Goal: Task Accomplishment & Management: Complete application form

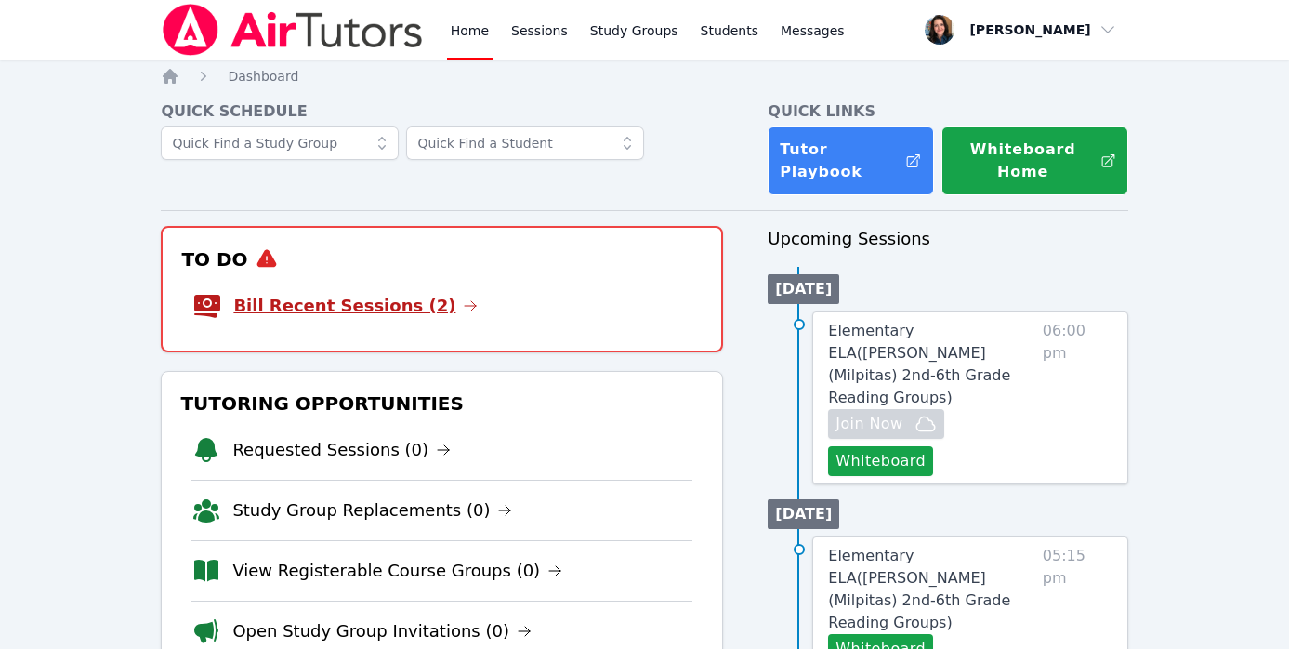
click at [353, 314] on link "Bill Recent Sessions (2)" at bounding box center [355, 306] width 244 height 26
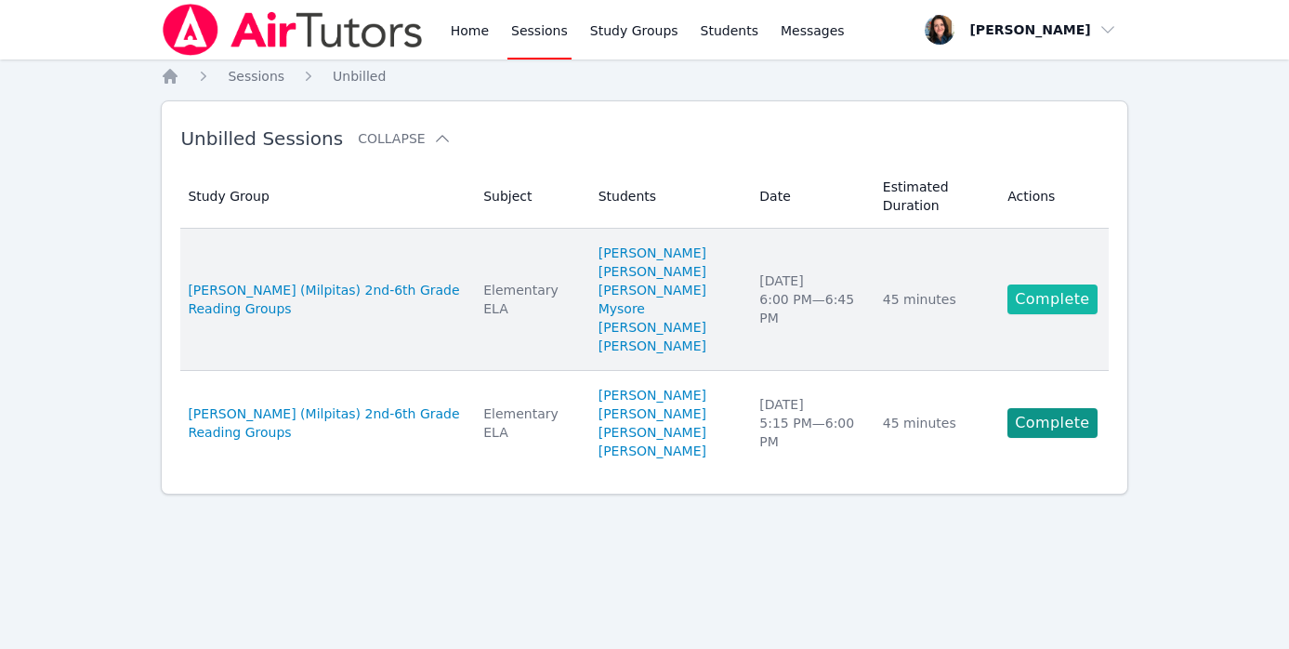
click at [1029, 299] on link "Complete" at bounding box center [1052, 299] width 89 height 30
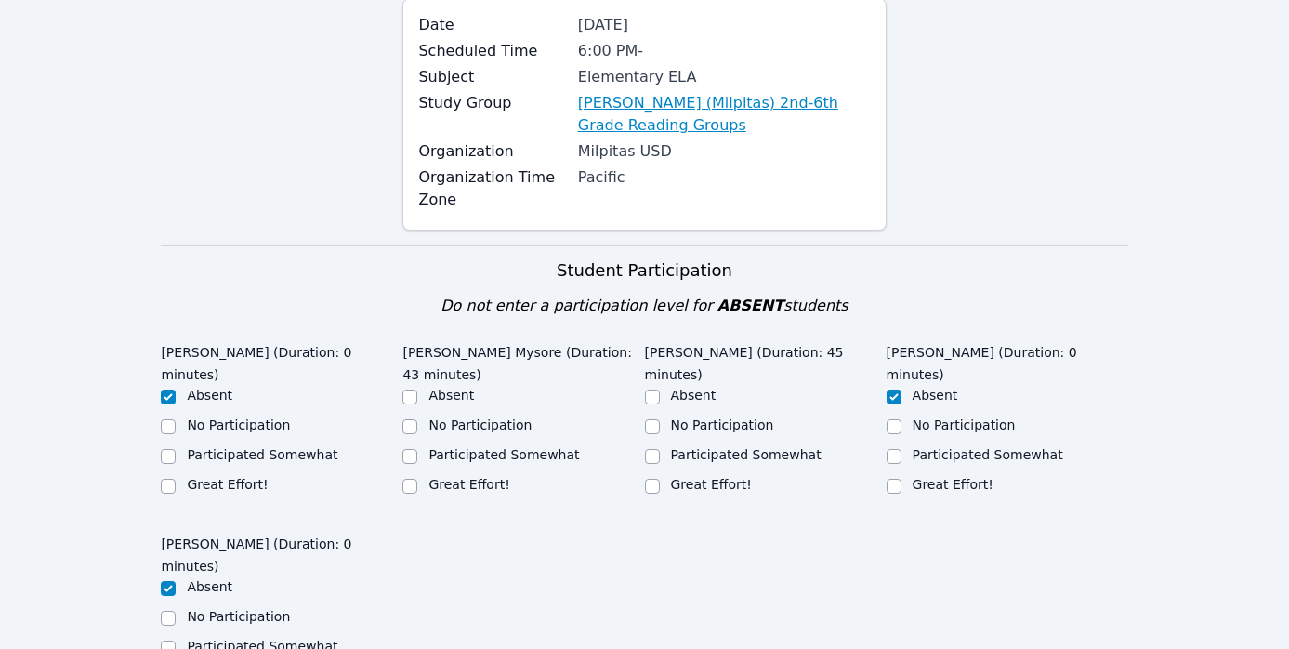
scroll to position [407, 0]
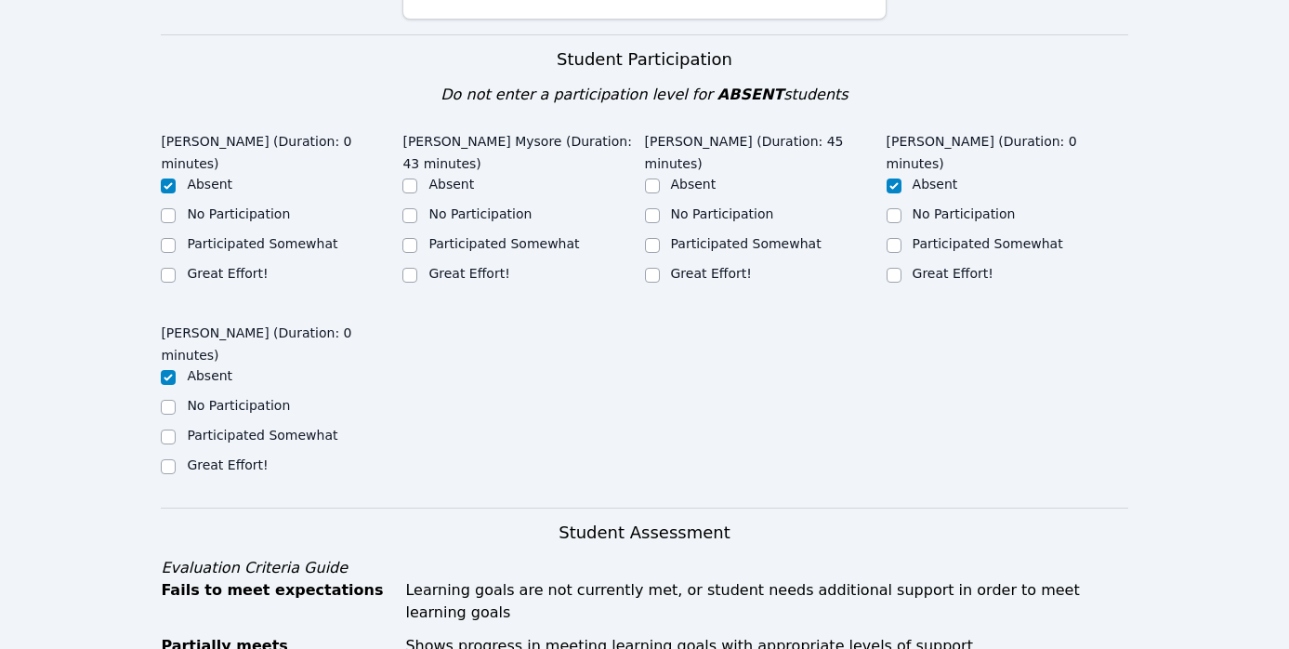
click at [471, 266] on label "Great Effort!" at bounding box center [469, 273] width 81 height 15
click at [417, 268] on input "Great Effort!" at bounding box center [409, 275] width 15 height 15
checkbox input "true"
click at [686, 266] on label "Great Effort!" at bounding box center [711, 273] width 81 height 15
click at [660, 268] on input "Great Effort!" at bounding box center [652, 275] width 15 height 15
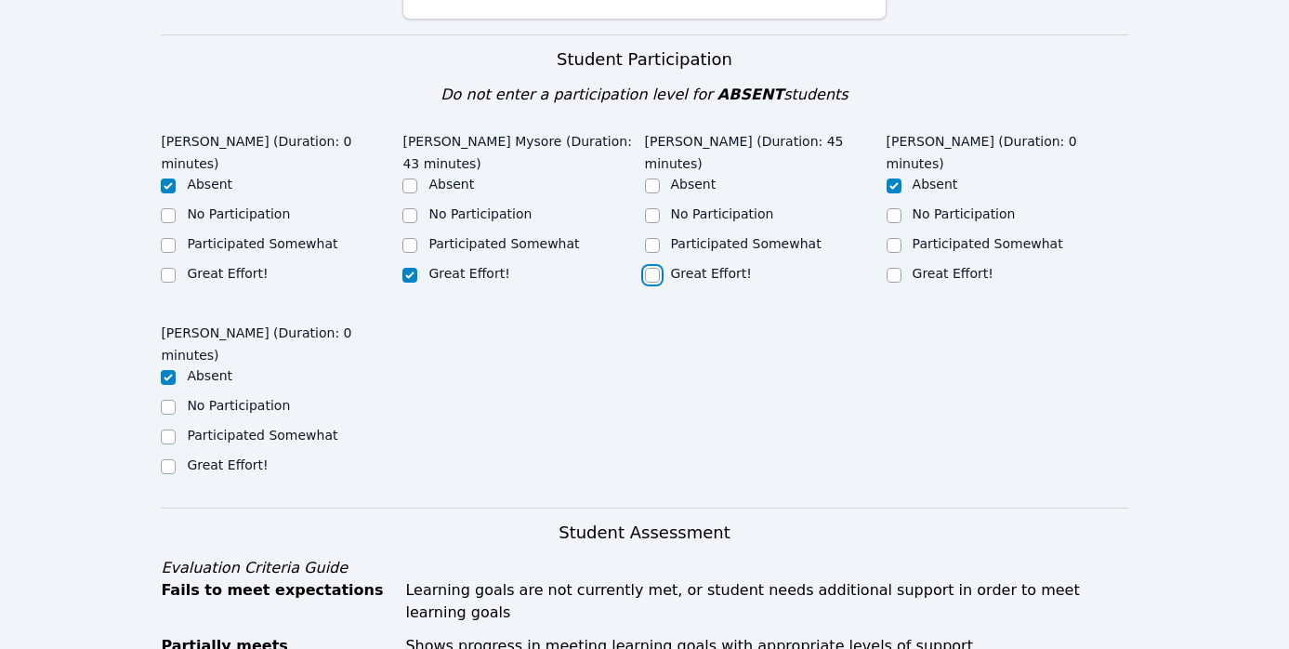
checkbox input "true"
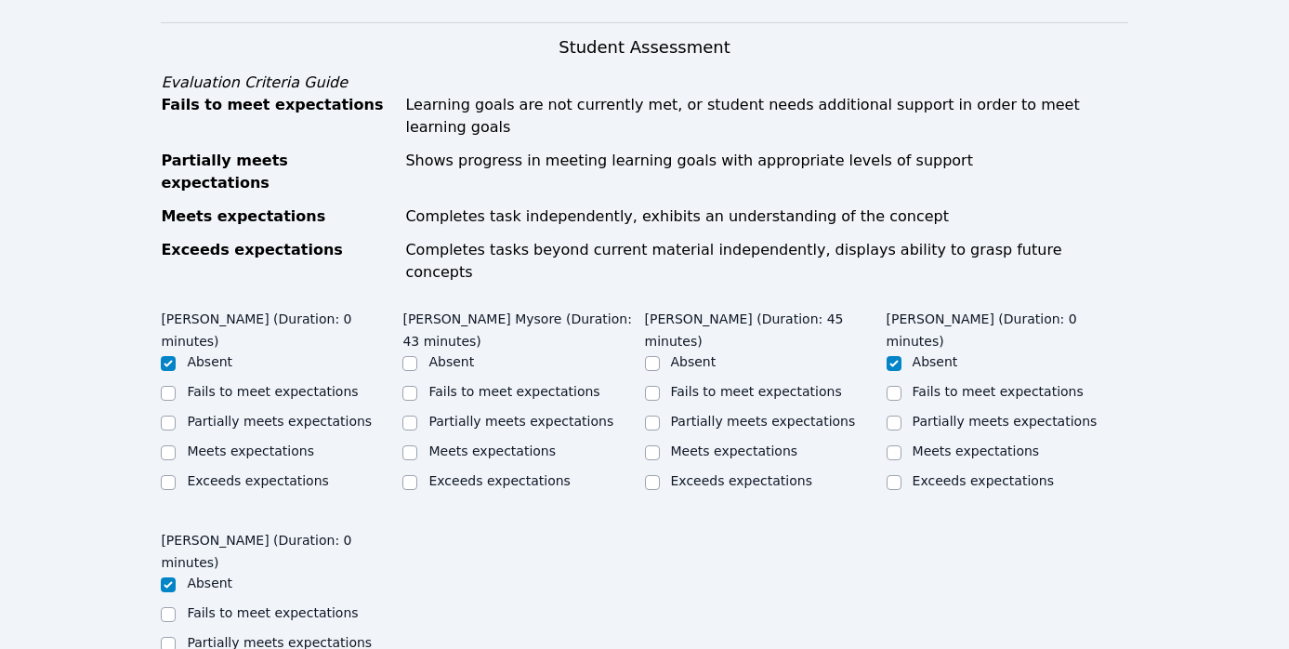
scroll to position [1009, 0]
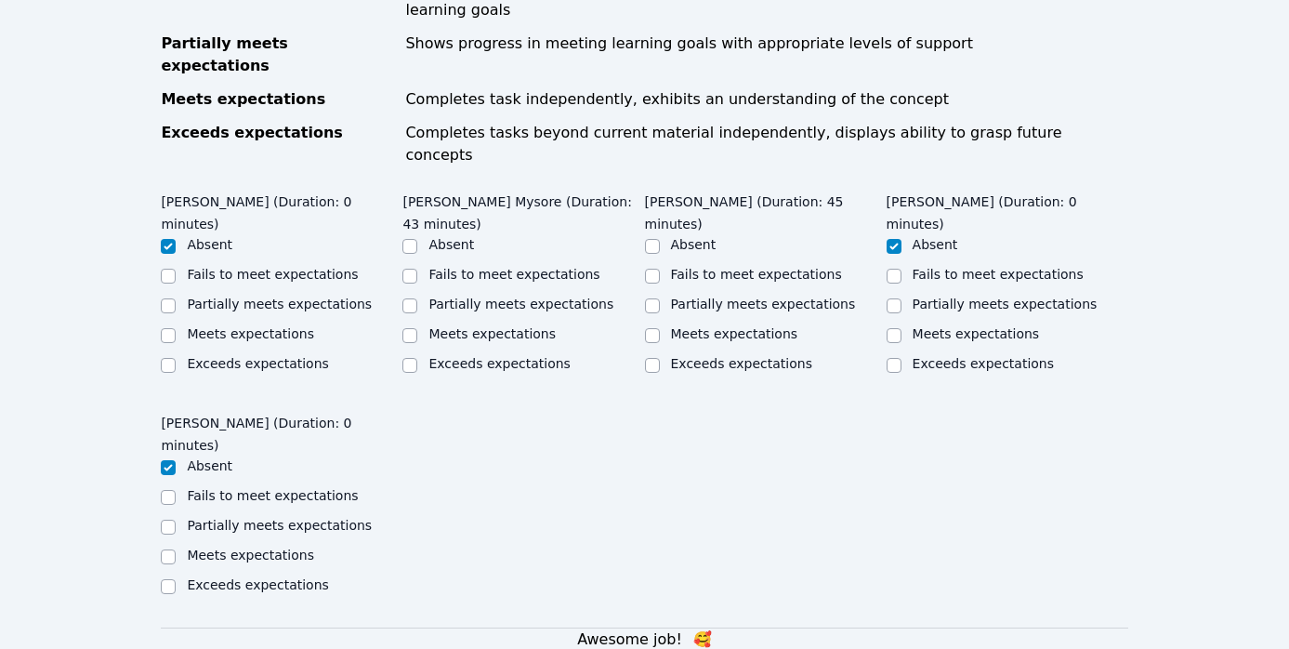
click at [522, 237] on ul "Absent Fails to meet expectations Partially meets expectations Meets expectatio…" at bounding box center [523, 305] width 242 height 141
click at [533, 326] on label "Meets expectations" at bounding box center [492, 333] width 127 height 15
click at [417, 328] on input "Meets expectations" at bounding box center [409, 335] width 15 height 15
checkbox input "true"
click at [651, 324] on div at bounding box center [652, 335] width 15 height 22
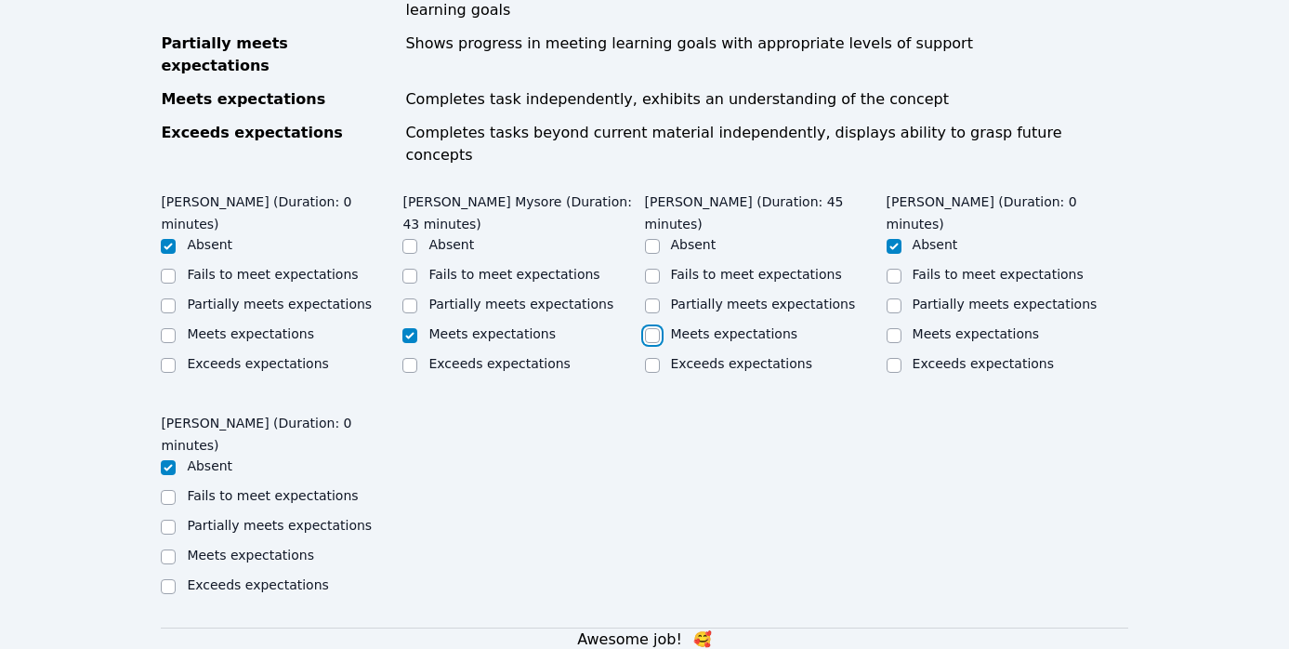
click at [651, 328] on input "Meets expectations" at bounding box center [652, 335] width 15 height 15
checkbox input "true"
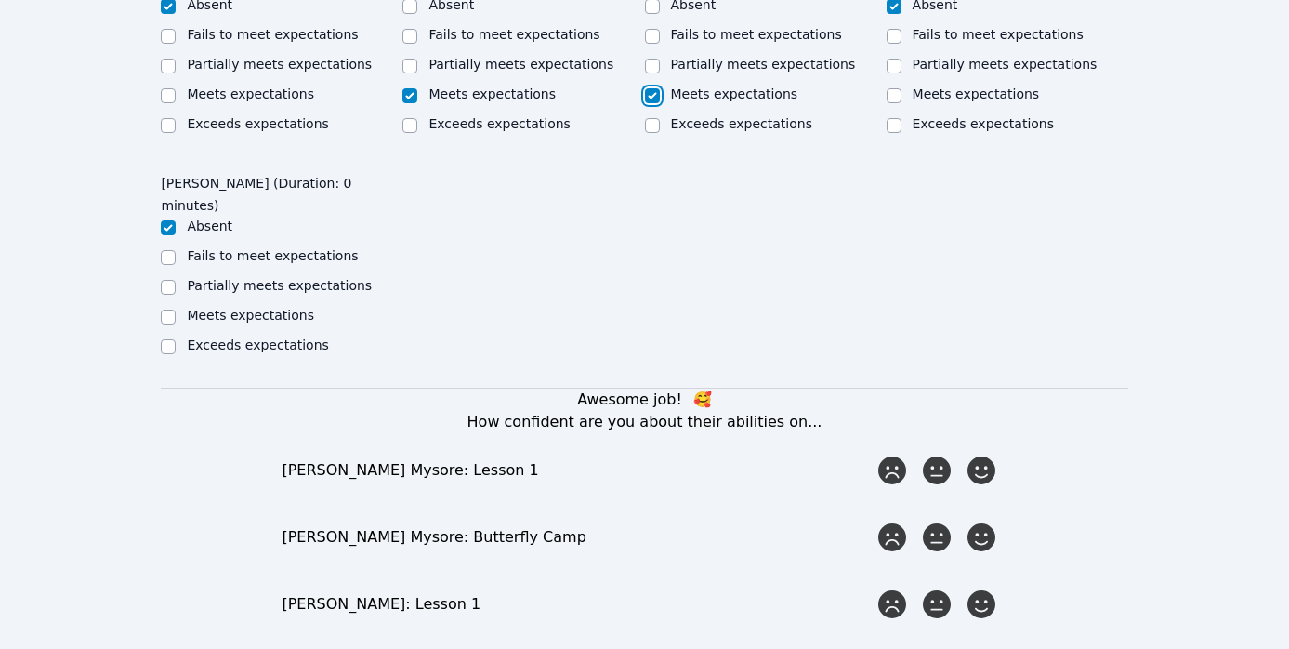
scroll to position [1255, 0]
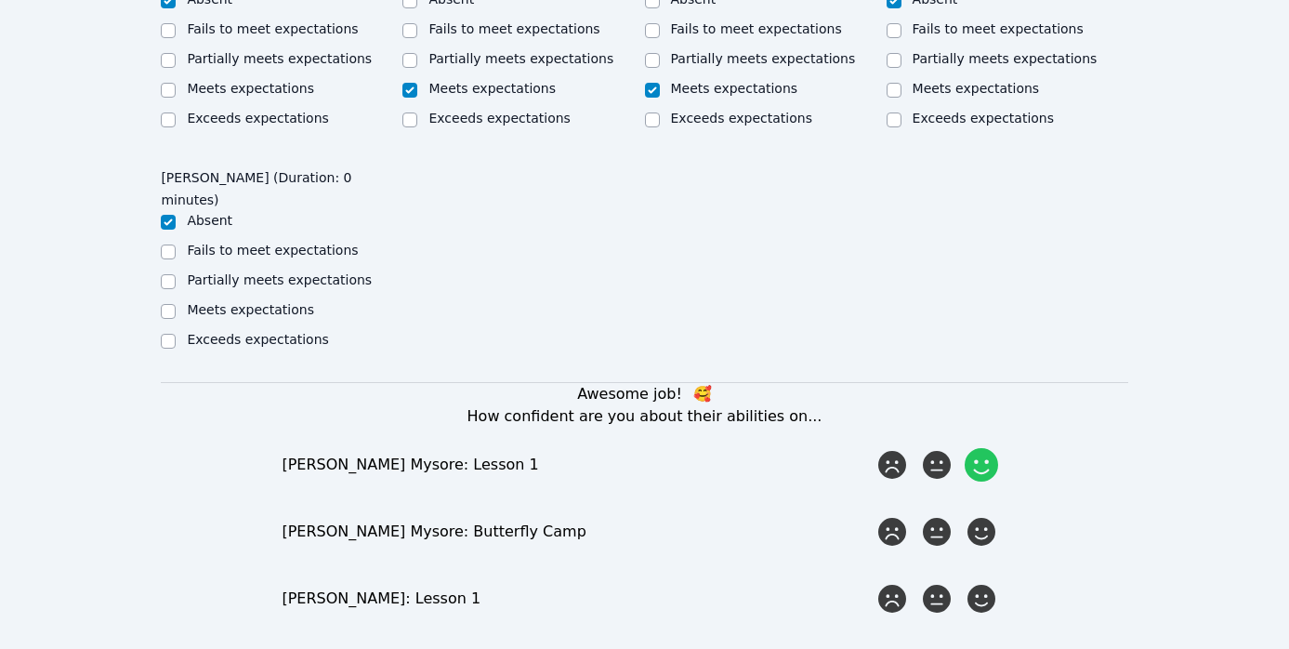
click at [988, 448] on icon at bounding box center [981, 464] width 33 height 33
click at [0, 0] on input "radio" at bounding box center [0, 0] width 0 height 0
click at [988, 515] on icon at bounding box center [981, 531] width 33 height 33
click at [0, 0] on input "radio" at bounding box center [0, 0] width 0 height 0
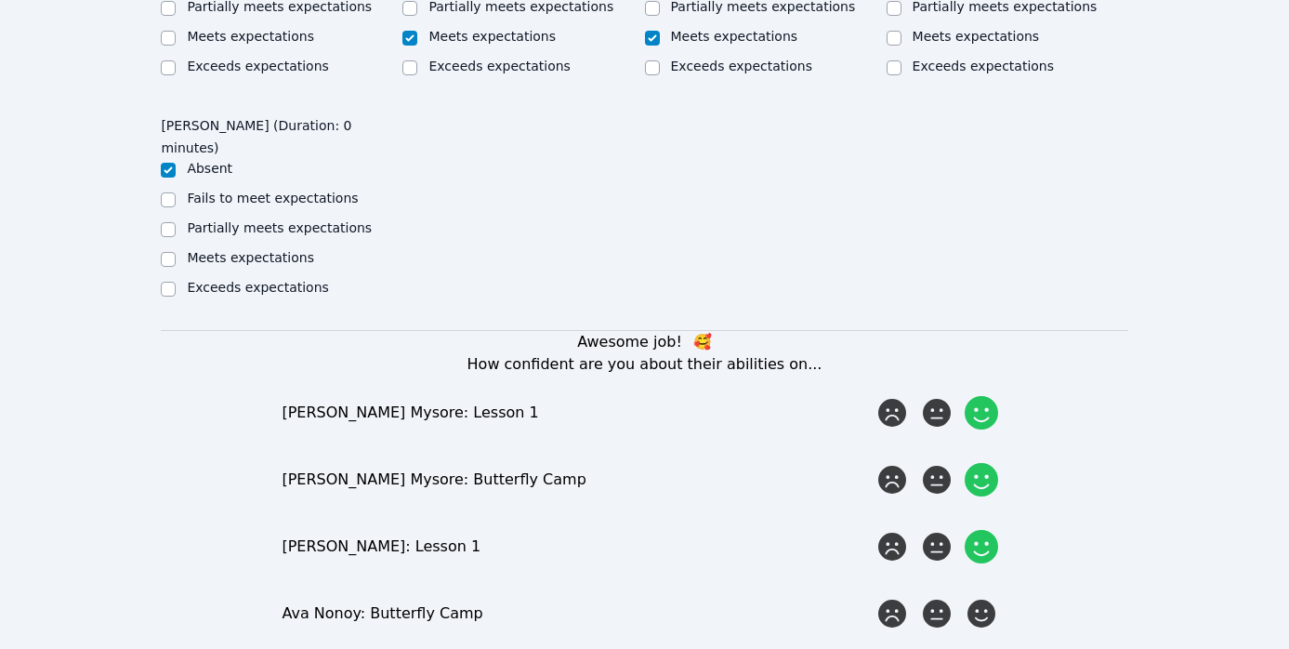
click at [986, 530] on icon at bounding box center [981, 546] width 33 height 33
click at [0, 0] on input "radio" at bounding box center [0, 0] width 0 height 0
click at [986, 597] on icon at bounding box center [981, 613] width 33 height 33
click at [0, 0] on input "radio" at bounding box center [0, 0] width 0 height 0
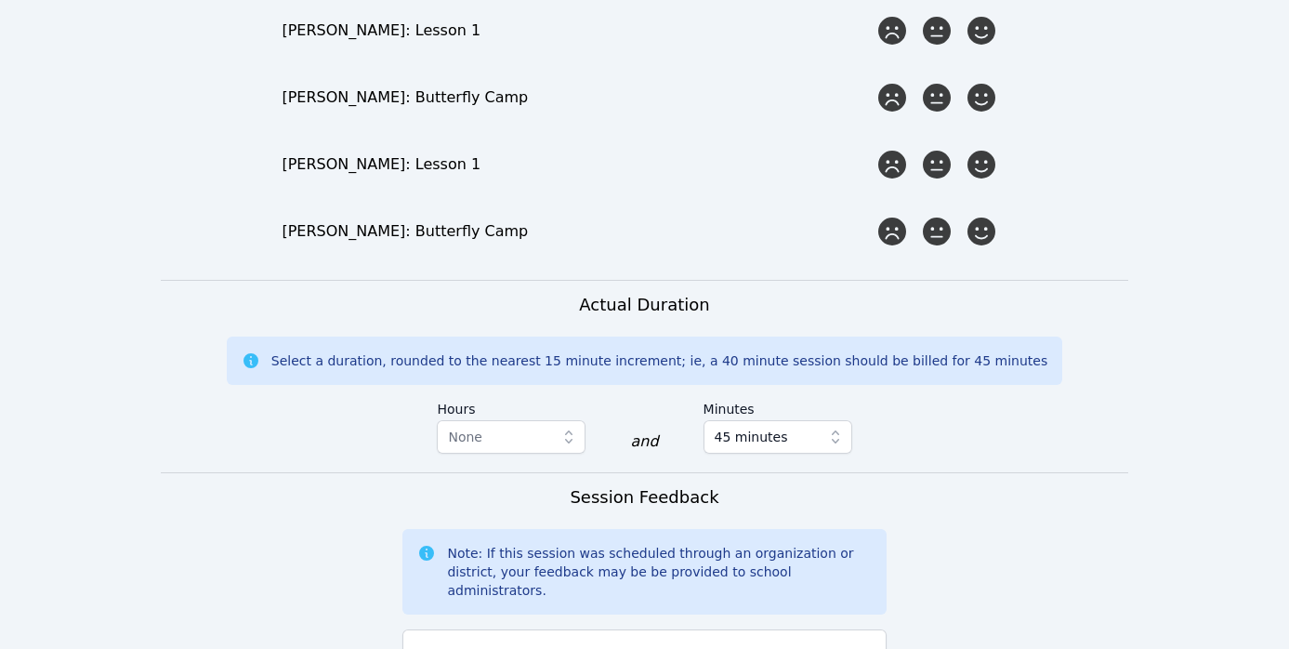
scroll to position [2160, 0]
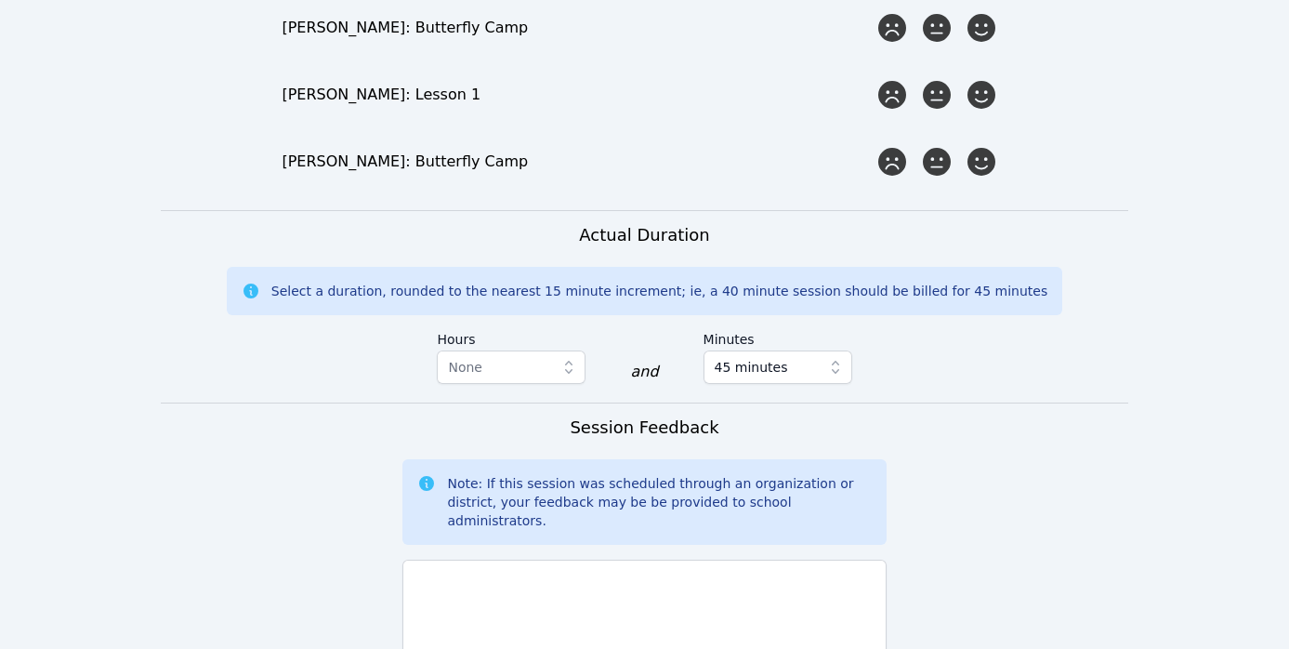
click at [734, 560] on textarea at bounding box center [643, 610] width 483 height 100
type textarea "a"
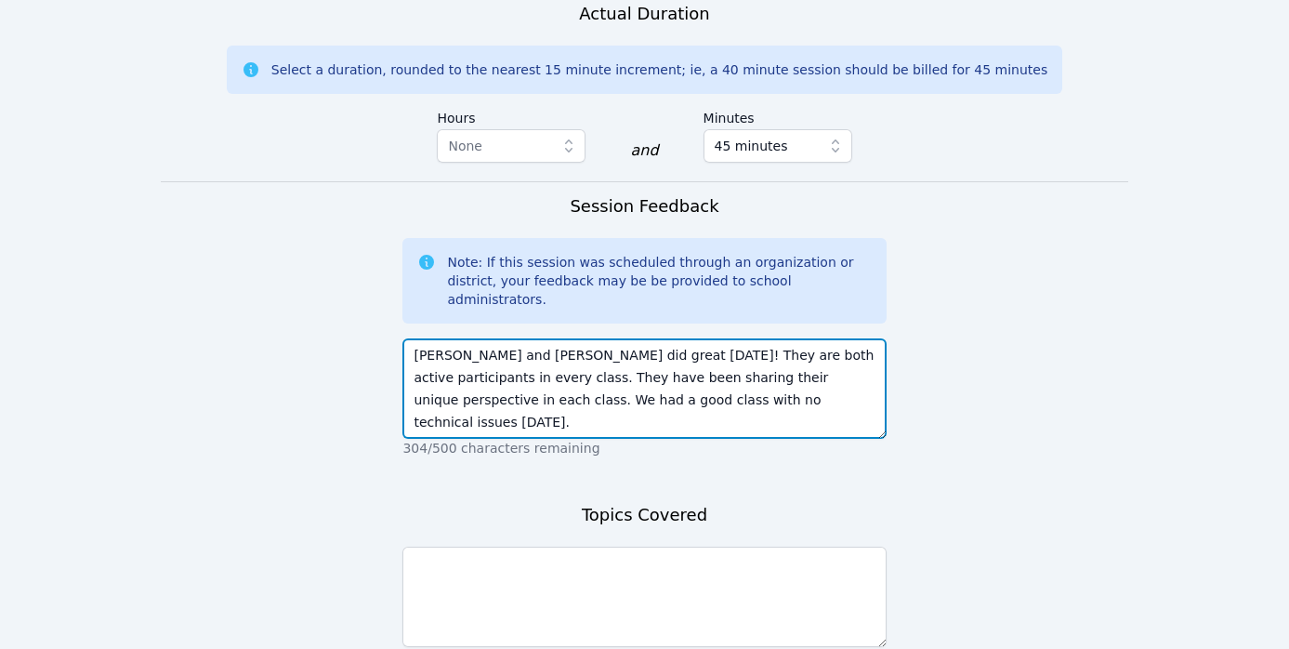
scroll to position [2387, 0]
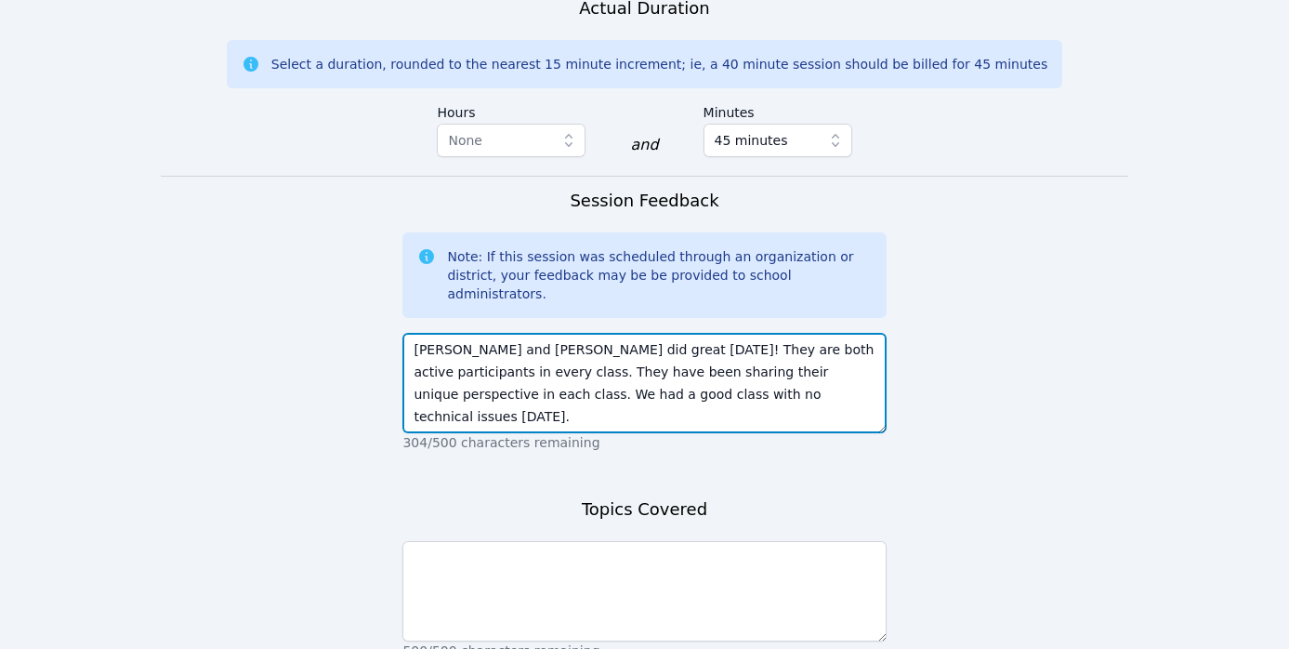
type textarea "[PERSON_NAME] and [PERSON_NAME] did great [DATE]! They are both active particip…"
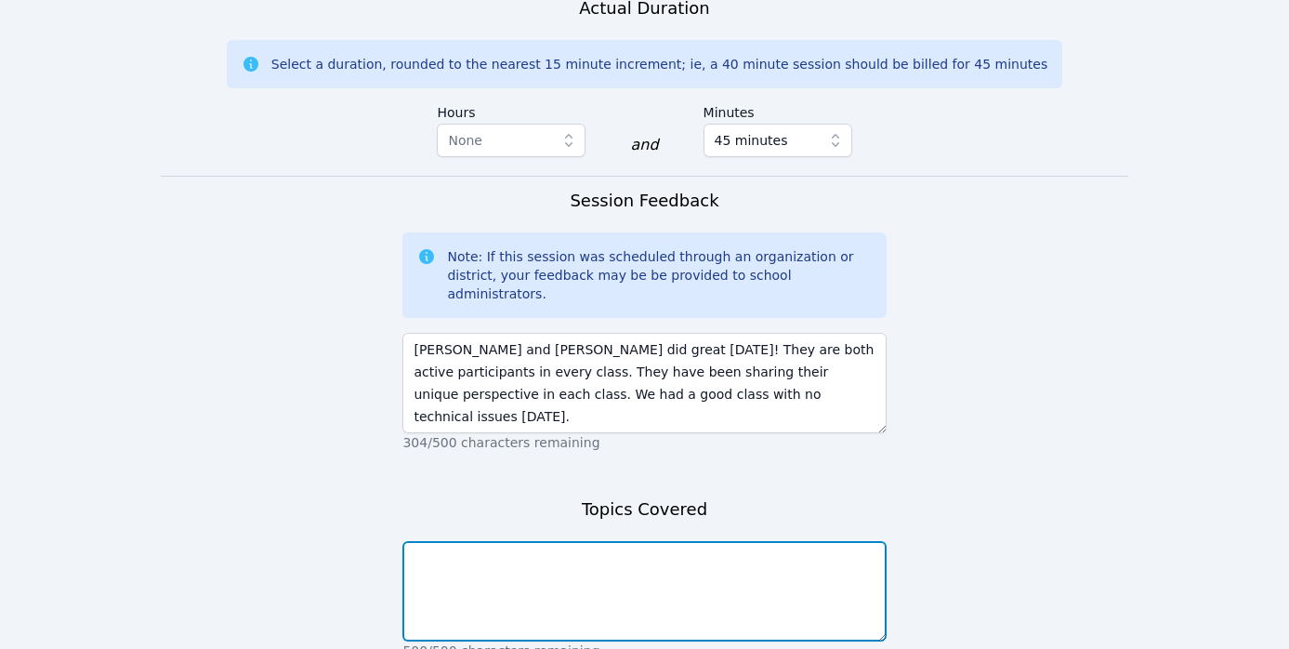
click at [736, 541] on textarea at bounding box center [643, 591] width 483 height 100
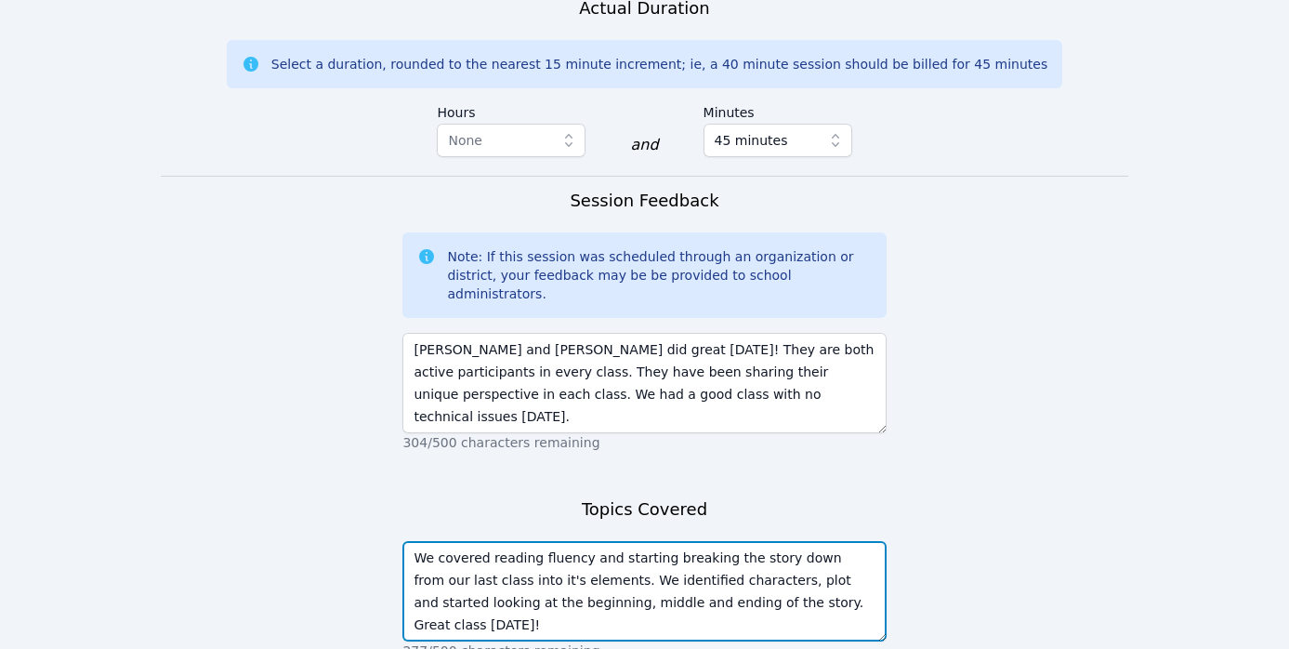
scroll to position [2429, 0]
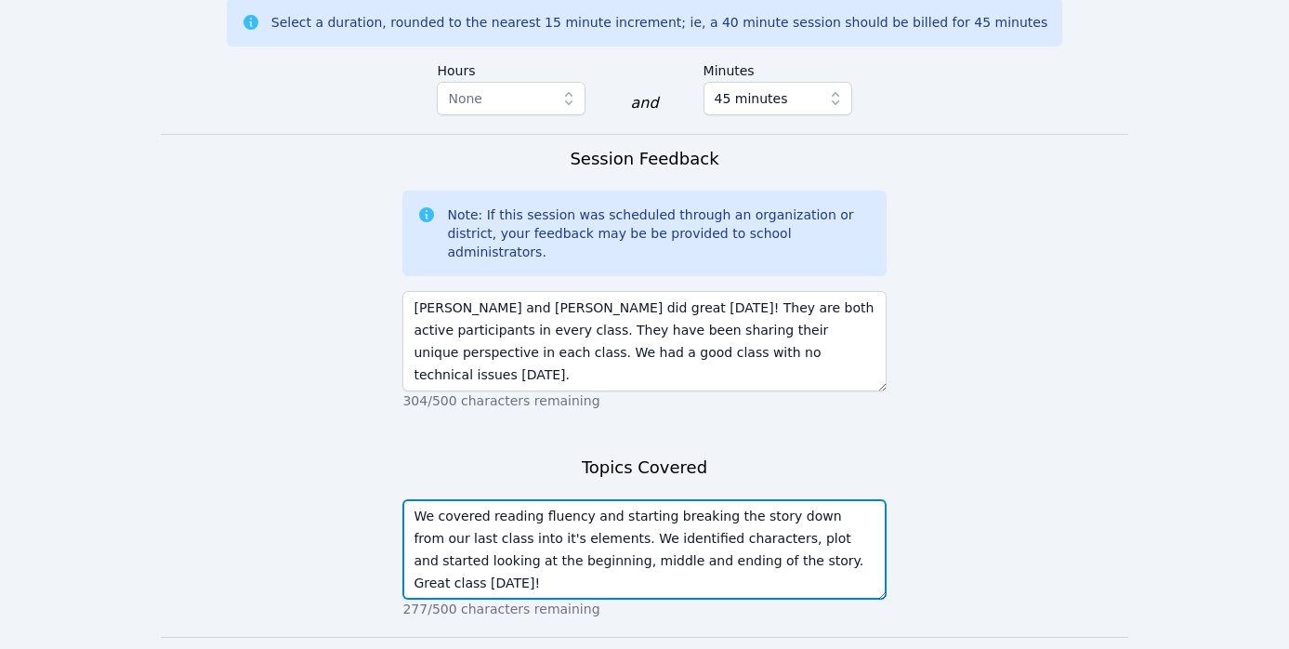
type textarea "We covered reading fluency and starting breaking the story down from our last c…"
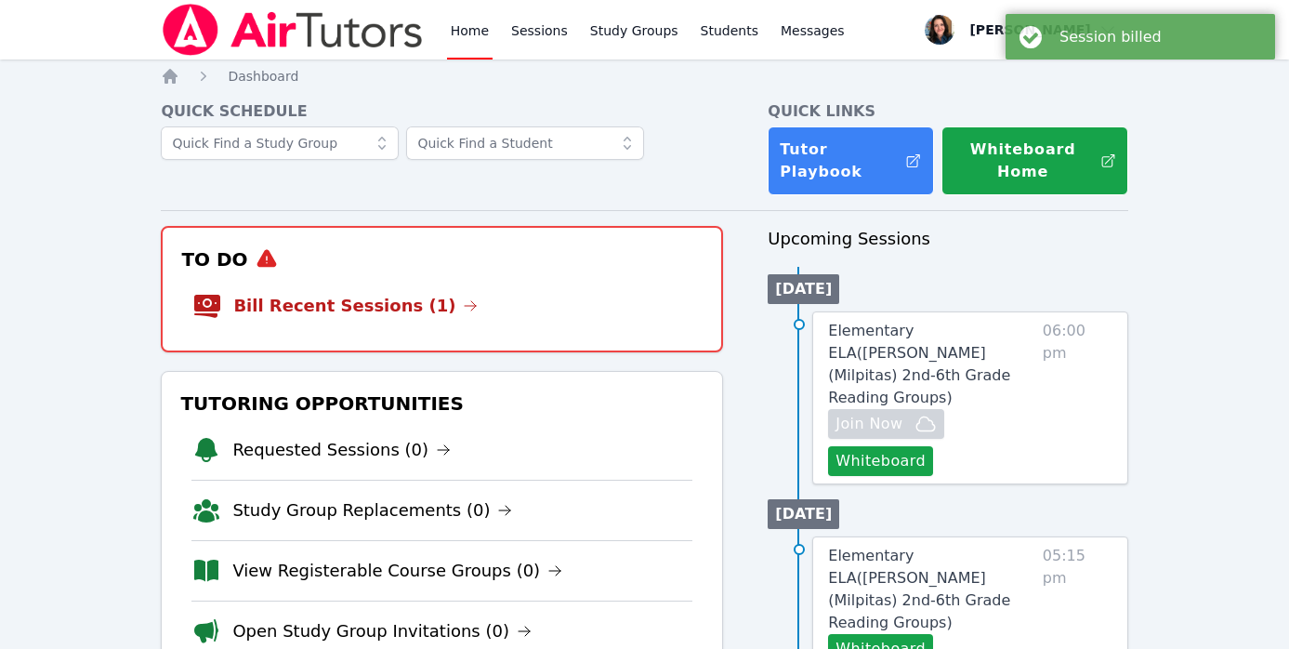
click at [444, 277] on li "Bill Recent Sessions (1)" at bounding box center [441, 305] width 499 height 59
click at [390, 308] on link "Bill Recent Sessions (1)" at bounding box center [355, 306] width 244 height 26
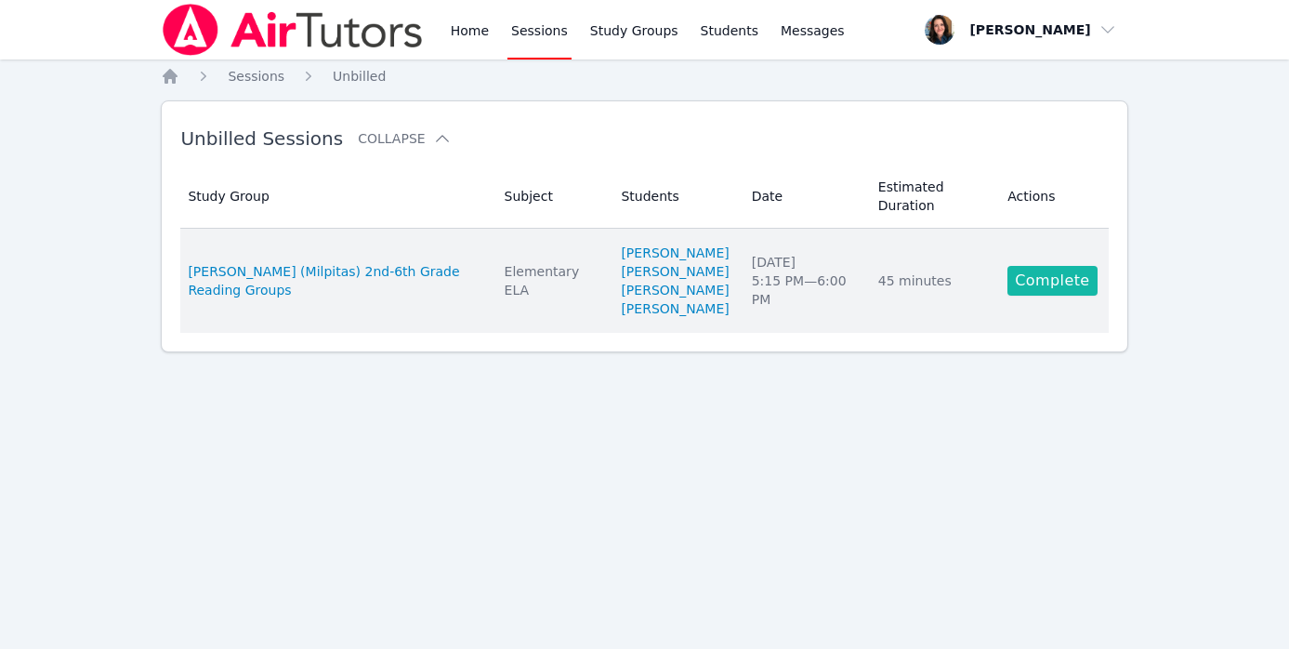
click at [1078, 285] on link "Complete" at bounding box center [1052, 281] width 89 height 30
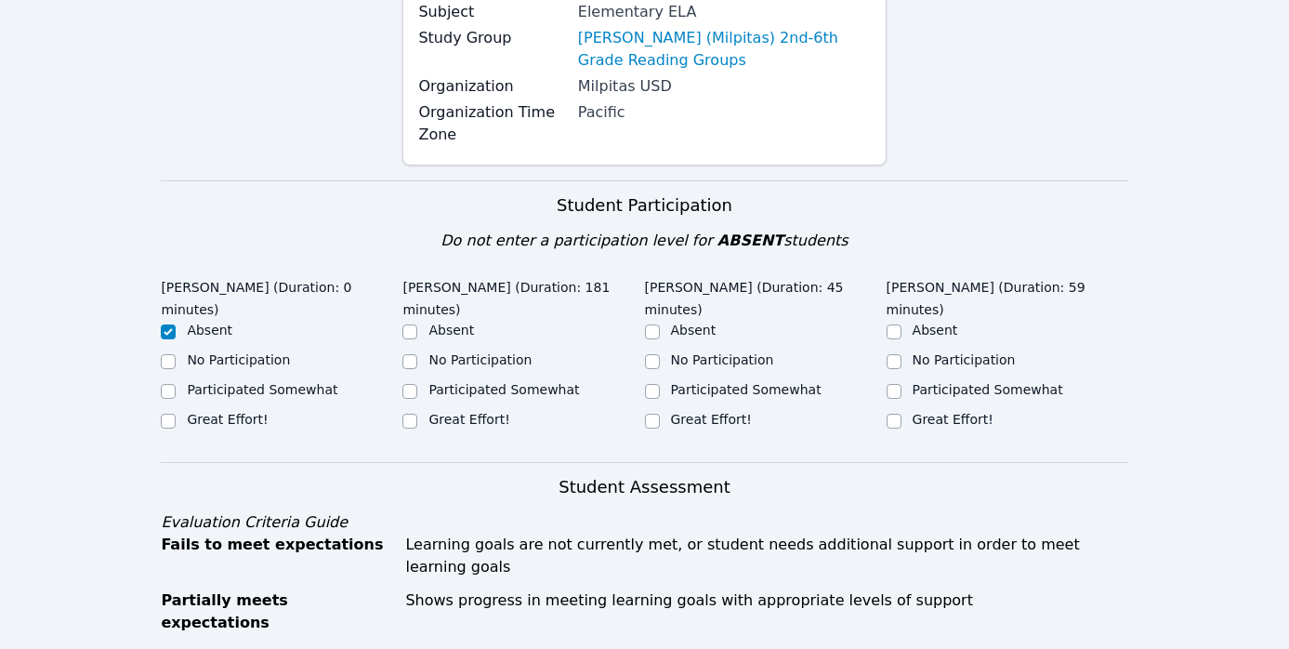
scroll to position [284, 0]
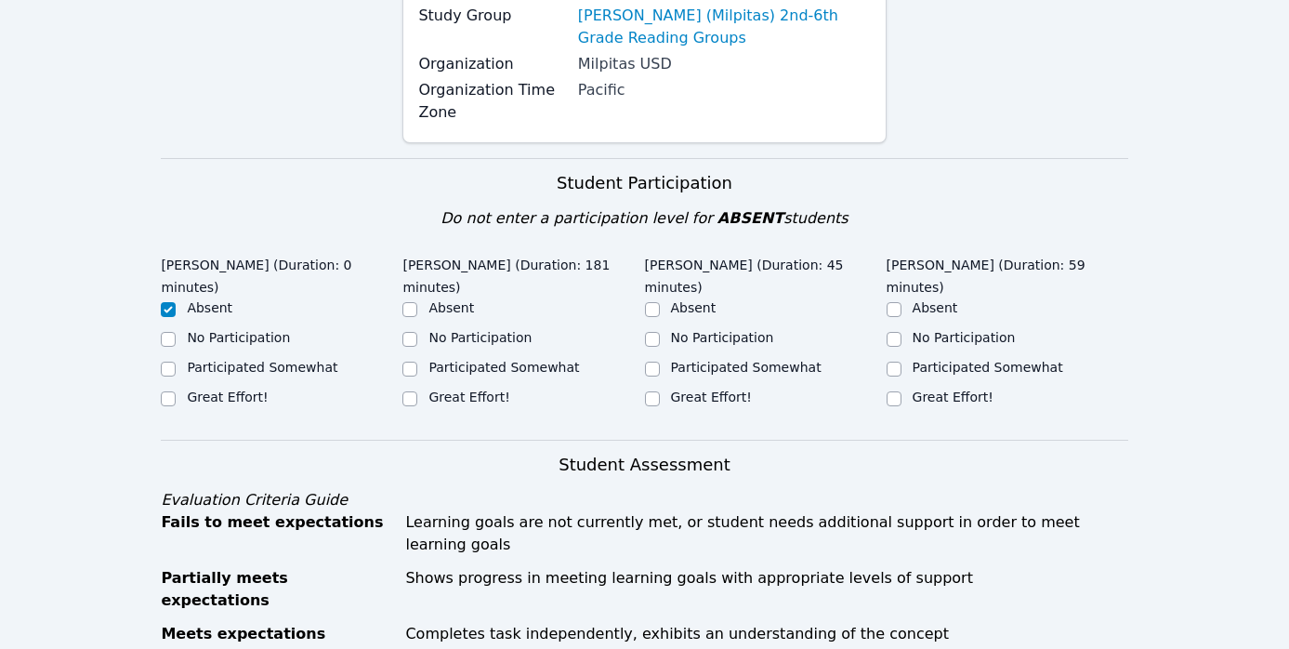
click at [497, 389] on label "Great Effort!" at bounding box center [469, 396] width 81 height 15
click at [417, 391] on input "Great Effort!" at bounding box center [409, 398] width 15 height 15
checkbox input "true"
click at [695, 401] on label "Great Effort!" at bounding box center [711, 396] width 81 height 15
click at [660, 401] on input "Great Effort!" at bounding box center [652, 398] width 15 height 15
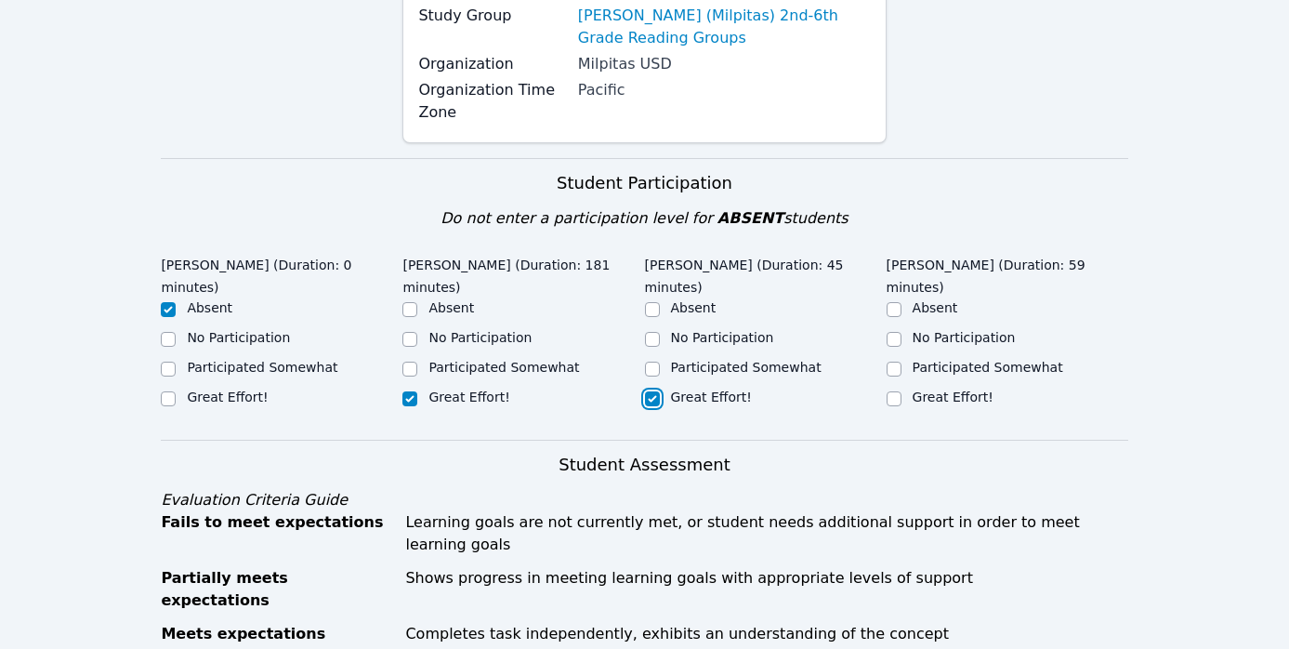
checkbox input "true"
click at [965, 389] on label "Great Effort!" at bounding box center [953, 396] width 81 height 15
click at [902, 391] on input "Great Effort!" at bounding box center [894, 398] width 15 height 15
checkbox input "true"
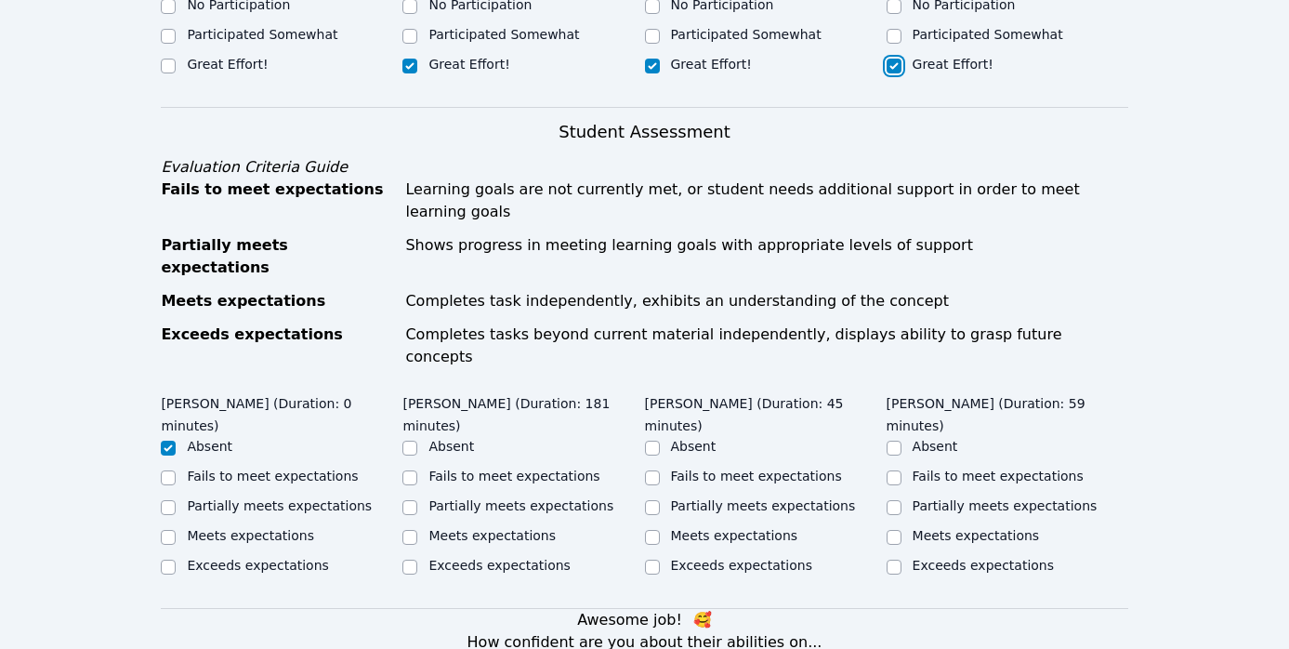
scroll to position [641, 0]
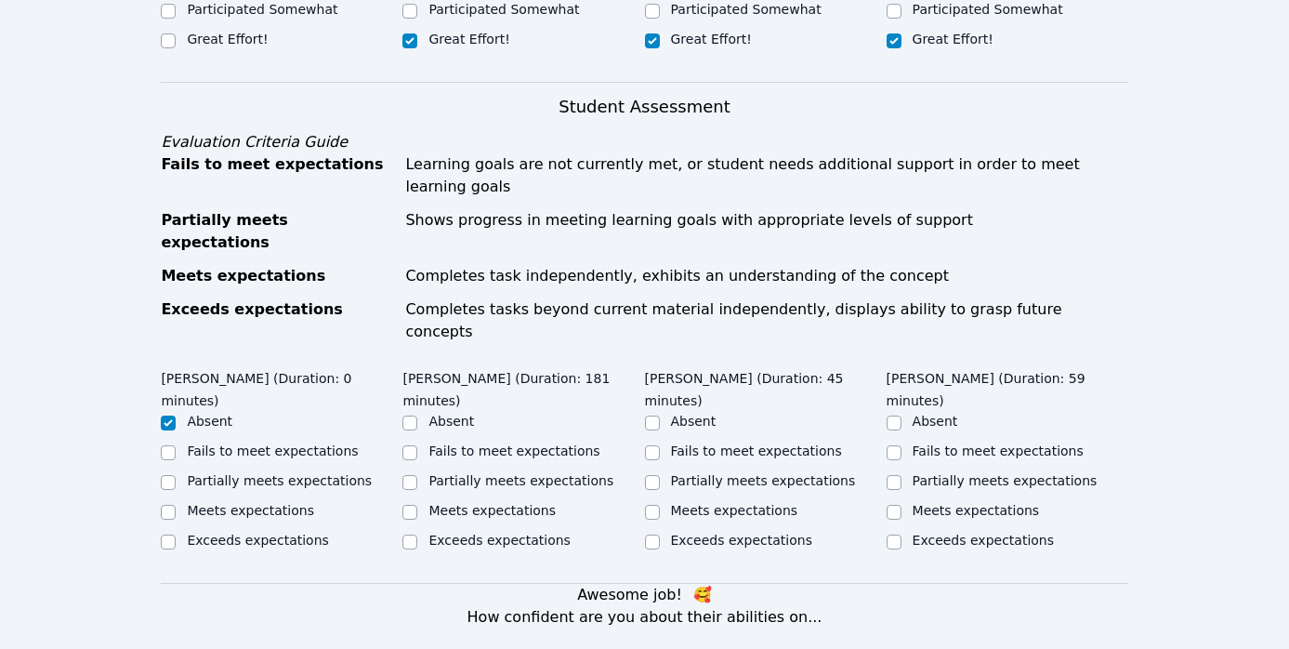
click at [512, 503] on label "Meets expectations" at bounding box center [492, 510] width 127 height 15
click at [417, 505] on input "Meets expectations" at bounding box center [409, 512] width 15 height 15
checkbox input "true"
click at [722, 503] on label "Meets expectations" at bounding box center [734, 510] width 127 height 15
click at [660, 505] on input "Meets expectations" at bounding box center [652, 512] width 15 height 15
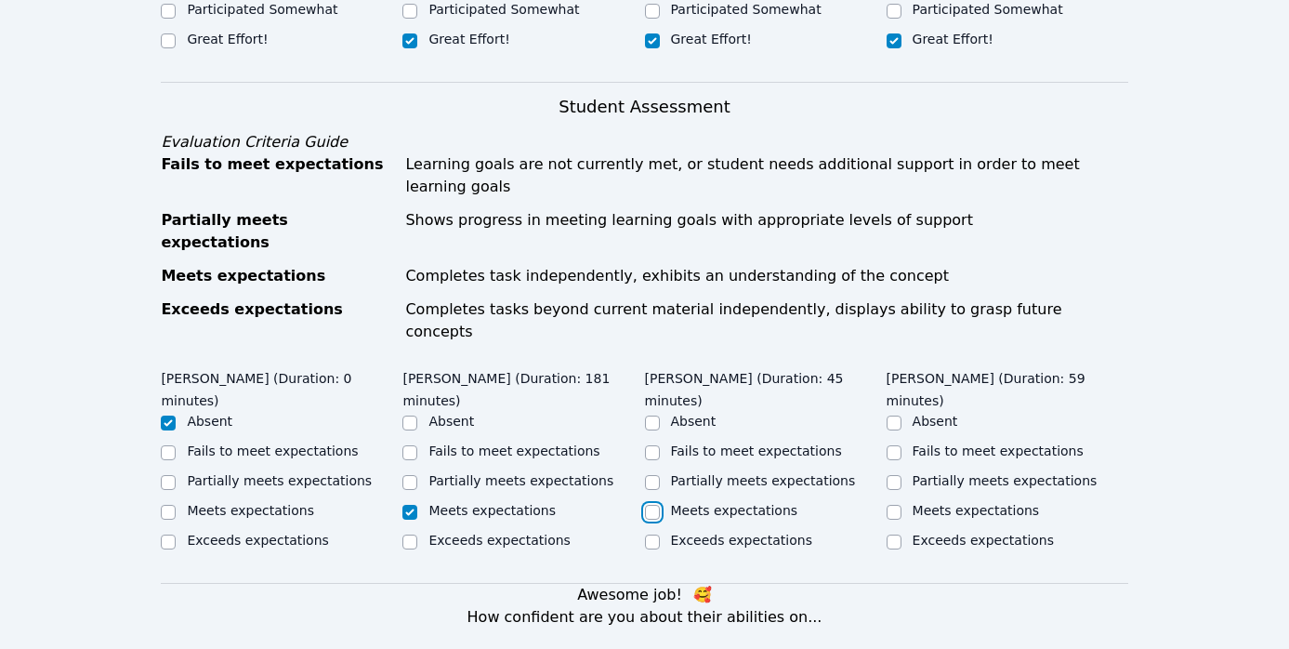
checkbox input "true"
click at [935, 503] on label "Meets expectations" at bounding box center [976, 510] width 127 height 15
click at [902, 505] on input "Meets expectations" at bounding box center [894, 512] width 15 height 15
checkbox input "true"
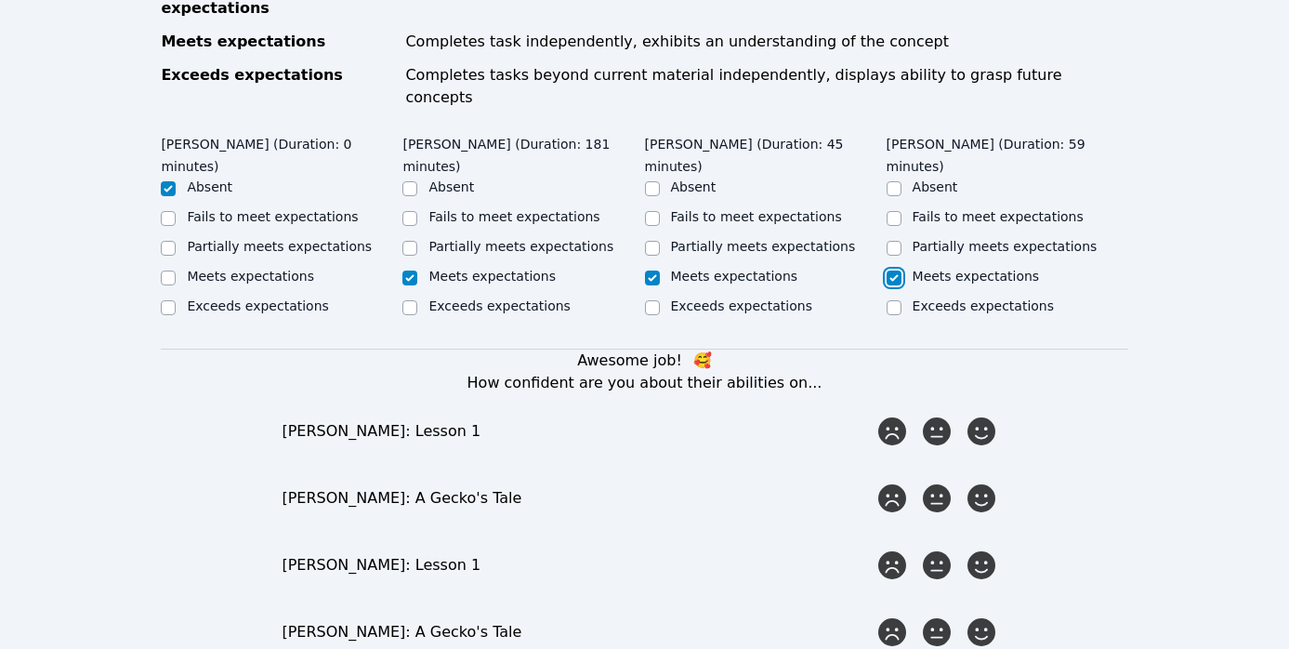
scroll to position [918, 0]
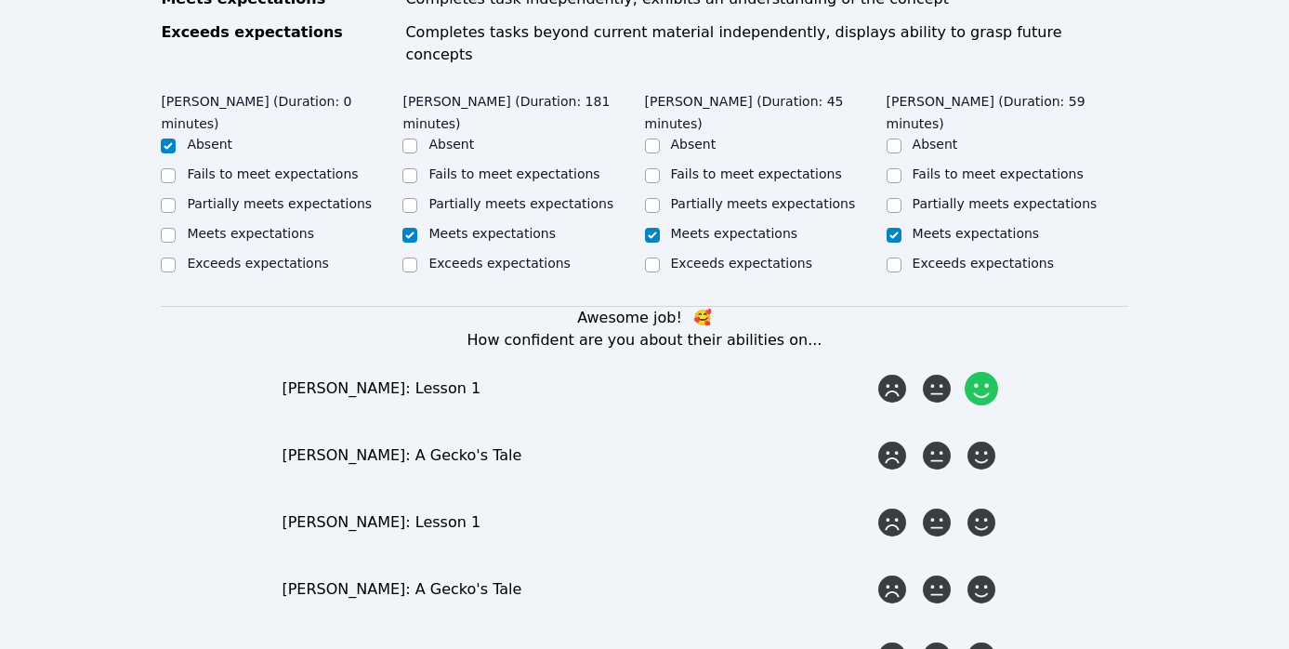
click at [985, 372] on icon at bounding box center [981, 388] width 33 height 33
click at [0, 0] on input "radio" at bounding box center [0, 0] width 0 height 0
click at [989, 439] on icon at bounding box center [981, 455] width 33 height 33
click at [0, 0] on input "radio" at bounding box center [0, 0] width 0 height 0
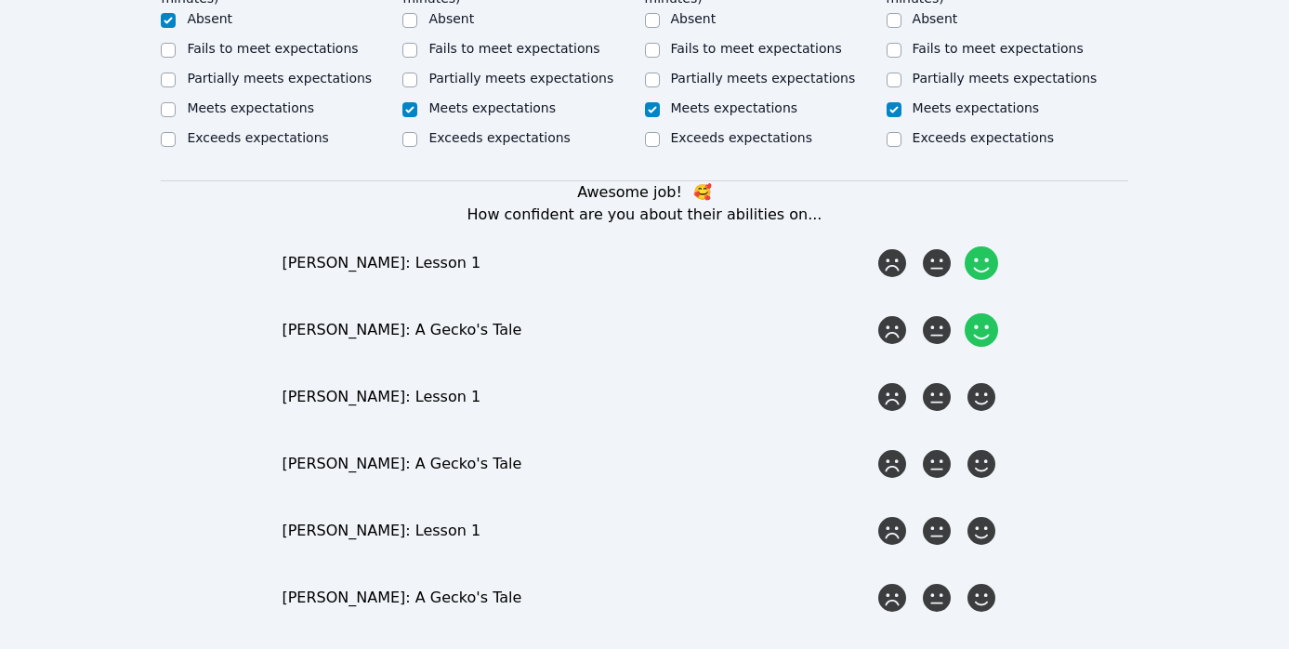
scroll to position [1075, 0]
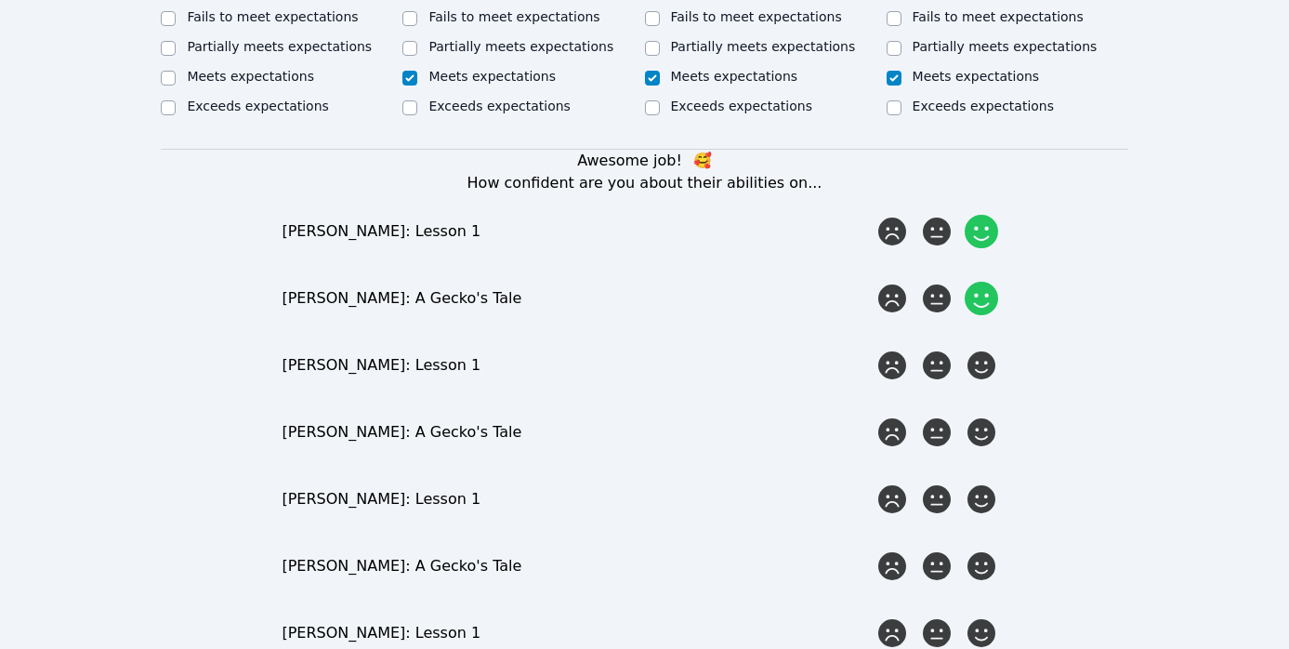
click at [976, 282] on icon at bounding box center [981, 298] width 33 height 33
click at [0, 0] on input "radio" at bounding box center [0, 0] width 0 height 0
click at [1016, 177] on div "Awesome job! 🥰 How confident are you about their abilities on... [PERSON_NAME]:…" at bounding box center [644, 434] width 967 height 569
click at [943, 215] on icon at bounding box center [936, 231] width 33 height 33
click at [0, 0] on input "radio" at bounding box center [0, 0] width 0 height 0
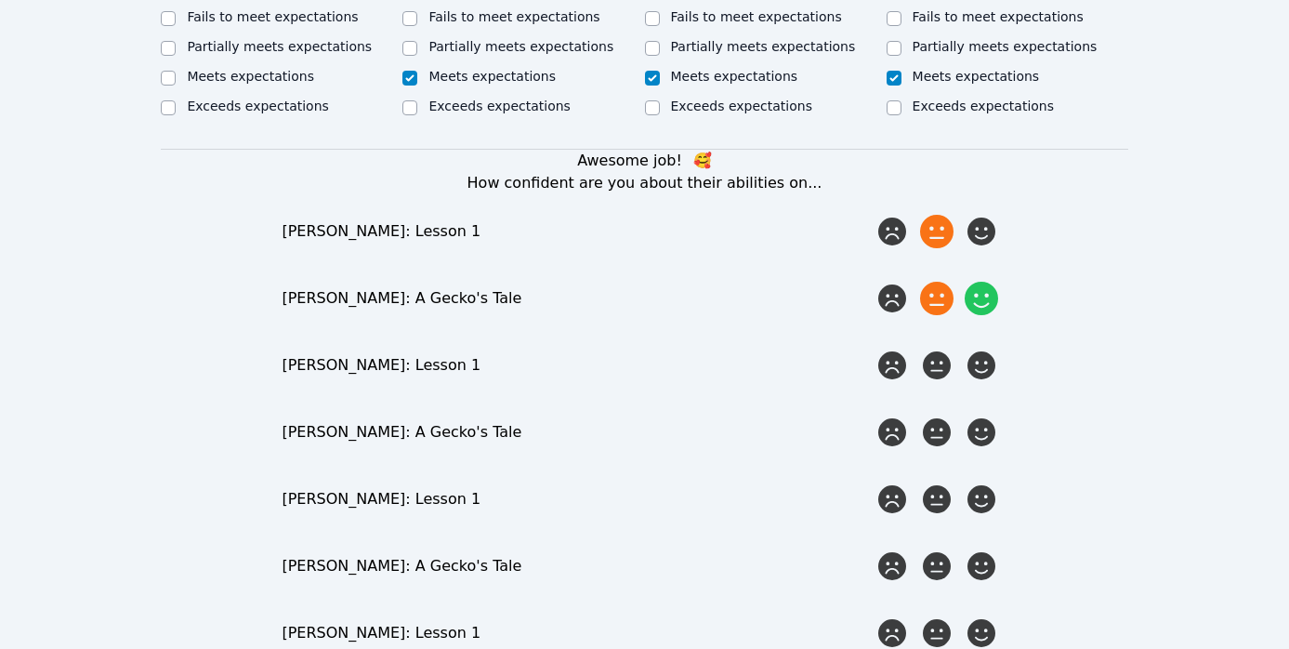
click at [936, 282] on icon at bounding box center [936, 298] width 33 height 33
click at [0, 0] on input "radio" at bounding box center [0, 0] width 0 height 0
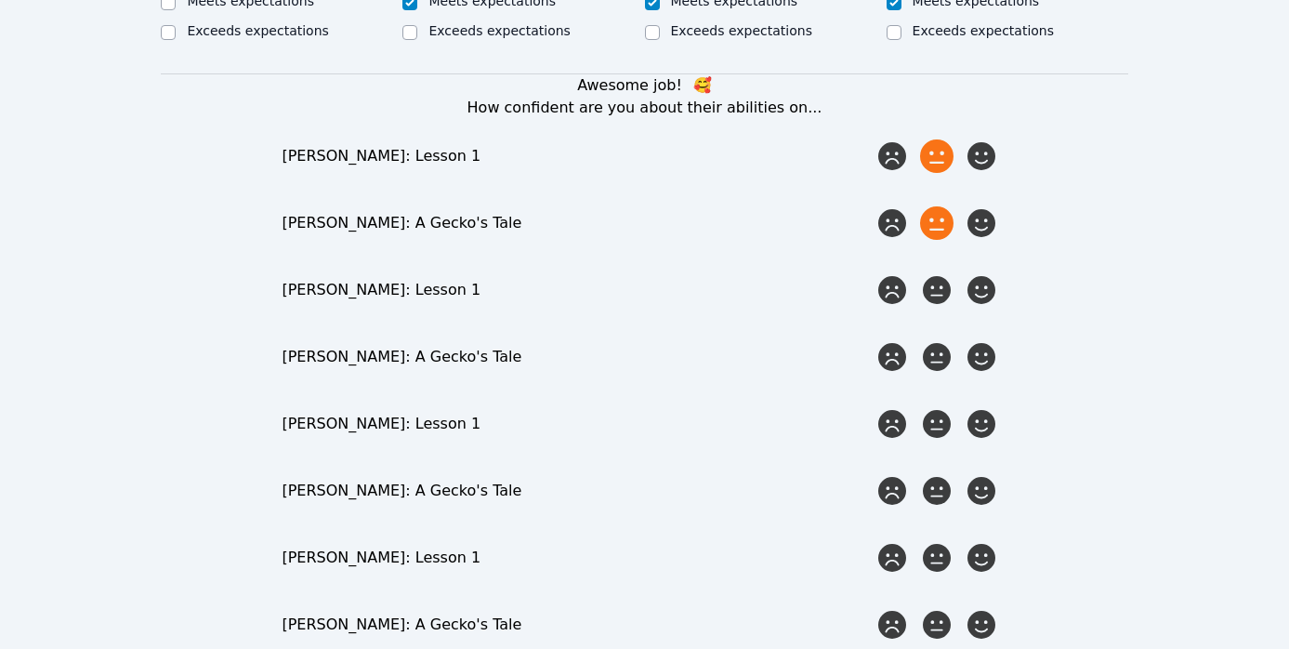
scroll to position [1152, 0]
click at [991, 272] on icon at bounding box center [981, 288] width 33 height 33
click at [0, 0] on input "radio" at bounding box center [0, 0] width 0 height 0
click at [986, 337] on div at bounding box center [981, 355] width 37 height 37
click at [0, 0] on input "radio" at bounding box center [0, 0] width 0 height 0
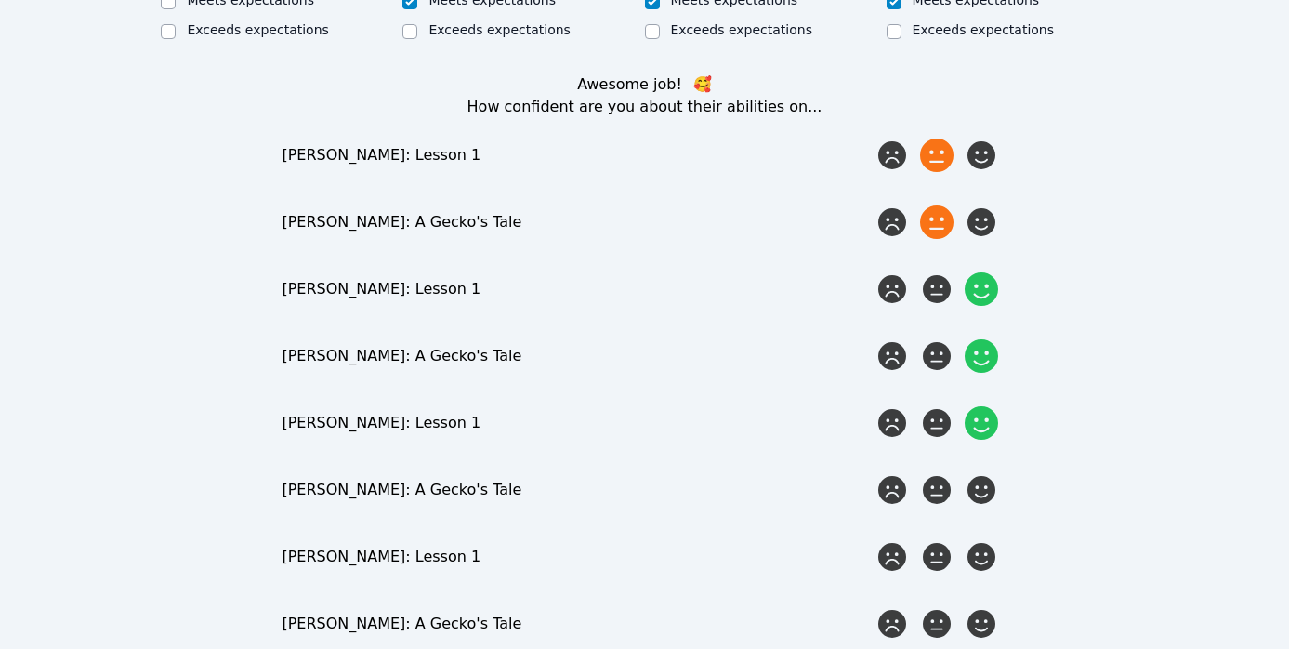
click at [973, 406] on icon at bounding box center [981, 422] width 33 height 33
click at [0, 0] on input "radio" at bounding box center [0, 0] width 0 height 0
click at [983, 473] on icon at bounding box center [981, 489] width 33 height 33
click at [0, 0] on input "radio" at bounding box center [0, 0] width 0 height 0
click at [970, 540] on icon at bounding box center [981, 556] width 33 height 33
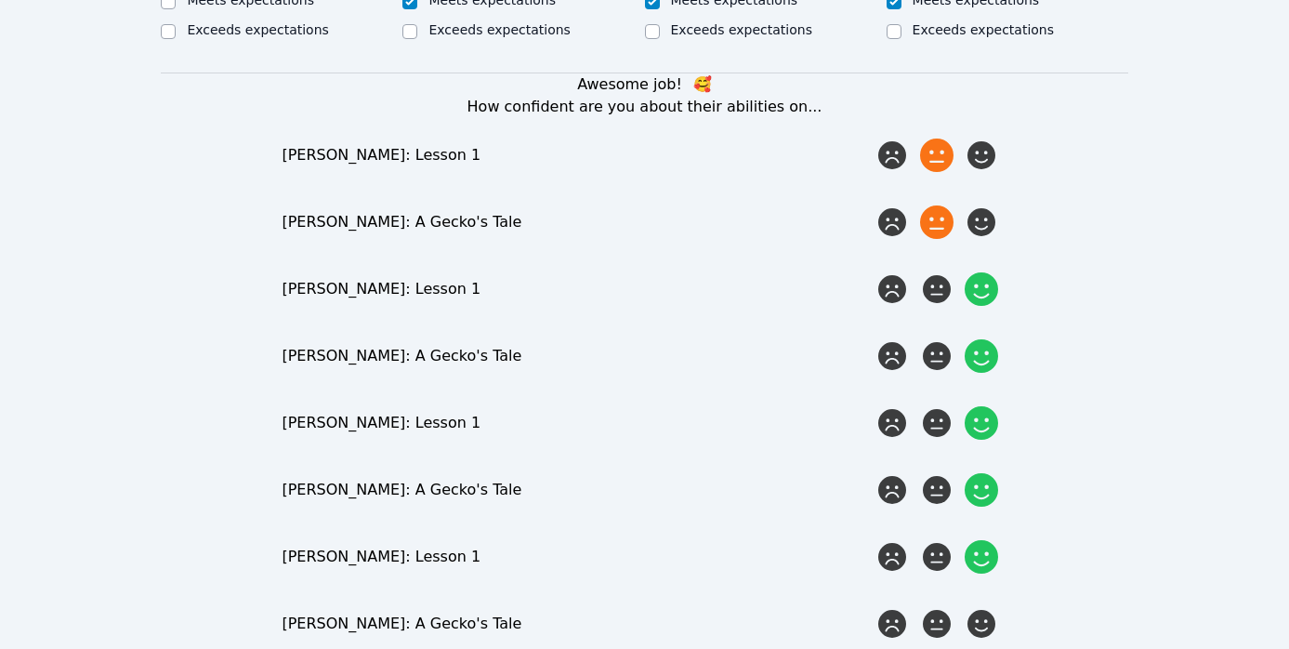
click at [0, 0] on input "radio" at bounding box center [0, 0] width 0 height 0
click at [977, 607] on icon at bounding box center [981, 623] width 33 height 33
click at [0, 0] on input "radio" at bounding box center [0, 0] width 0 height 0
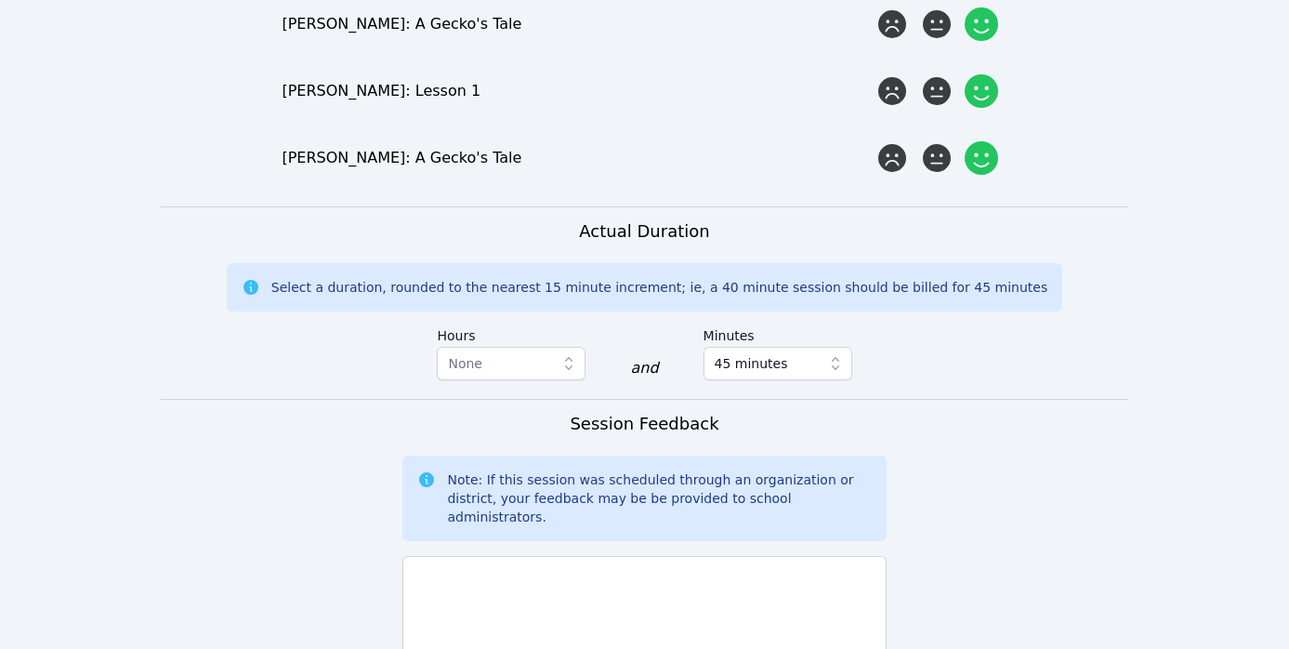
scroll to position [1650, 0]
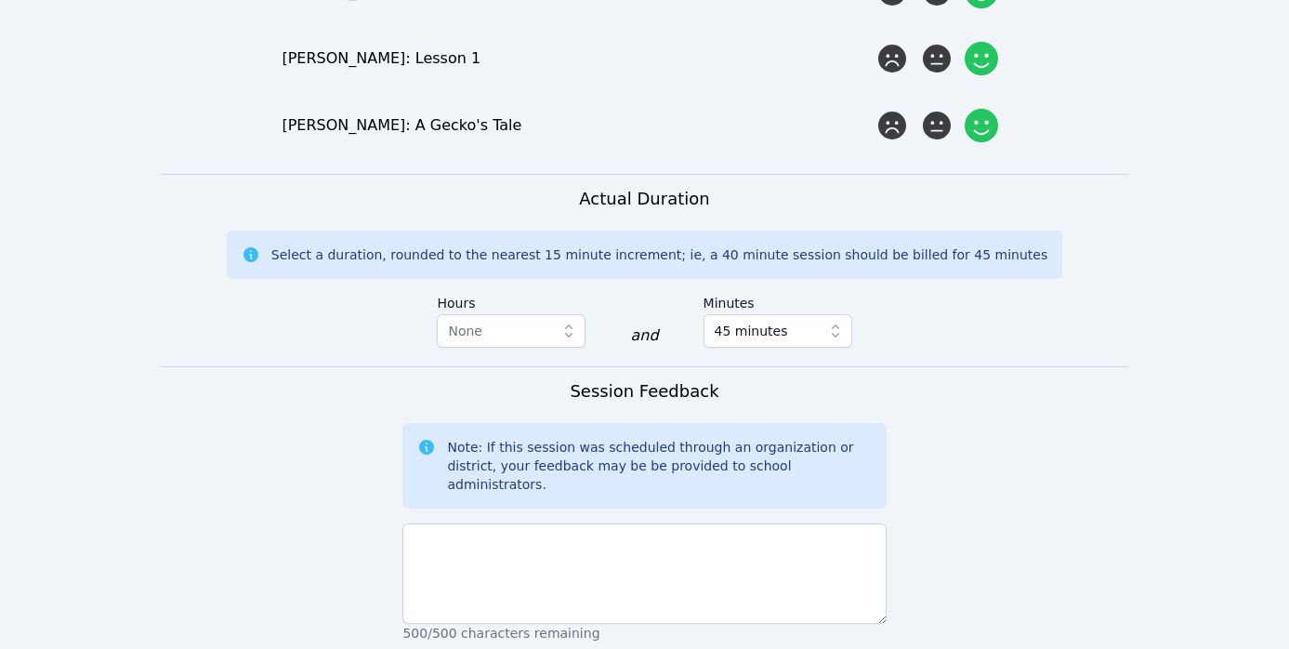
click at [843, 624] on p "500/500 characters remaining" at bounding box center [643, 633] width 483 height 19
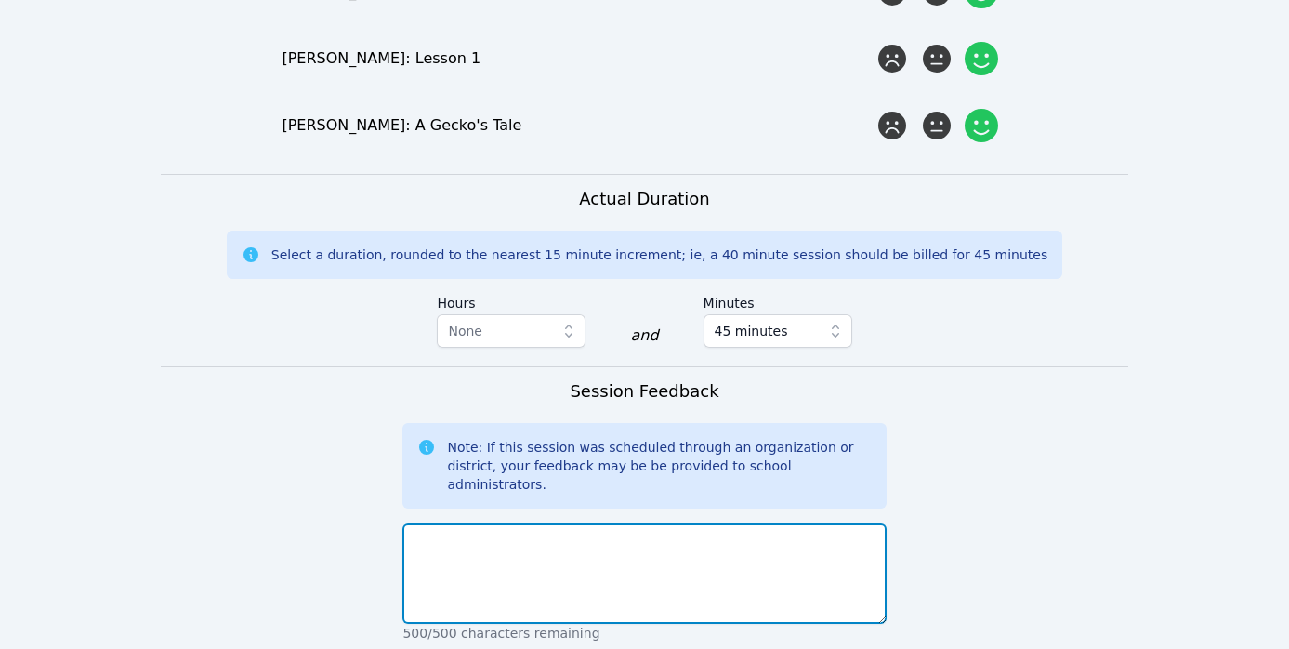
click at [840, 523] on textarea at bounding box center [643, 573] width 483 height 100
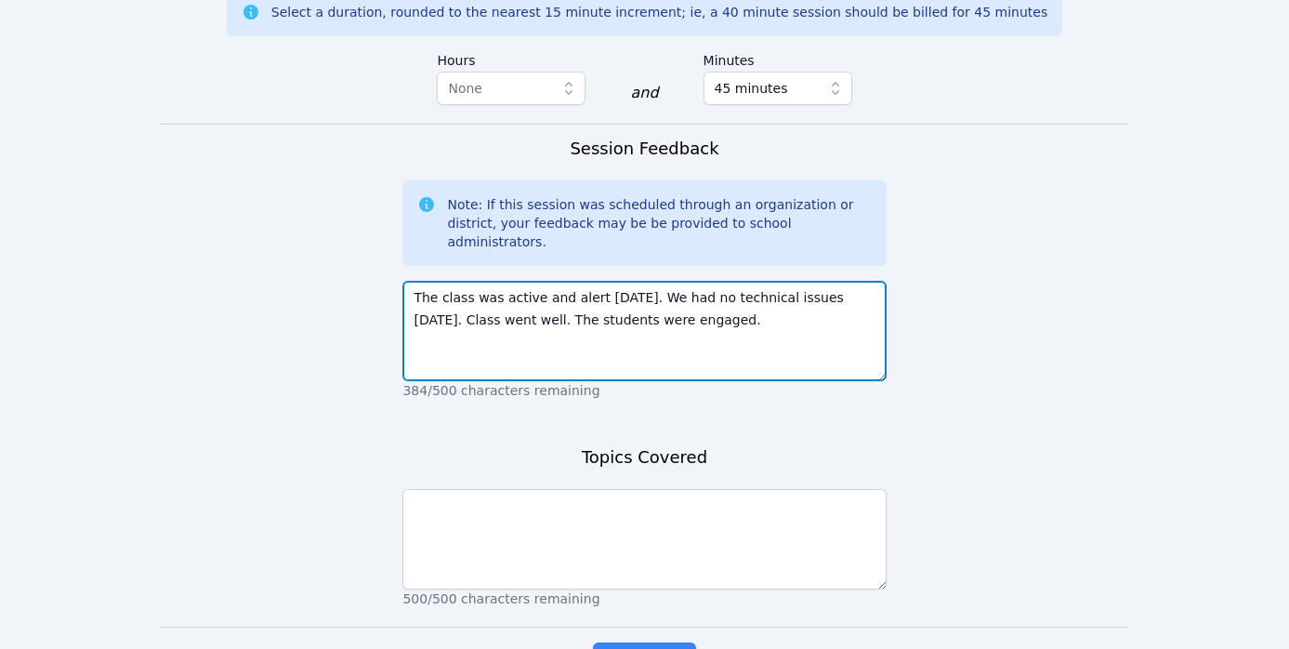
scroll to position [1927, 0]
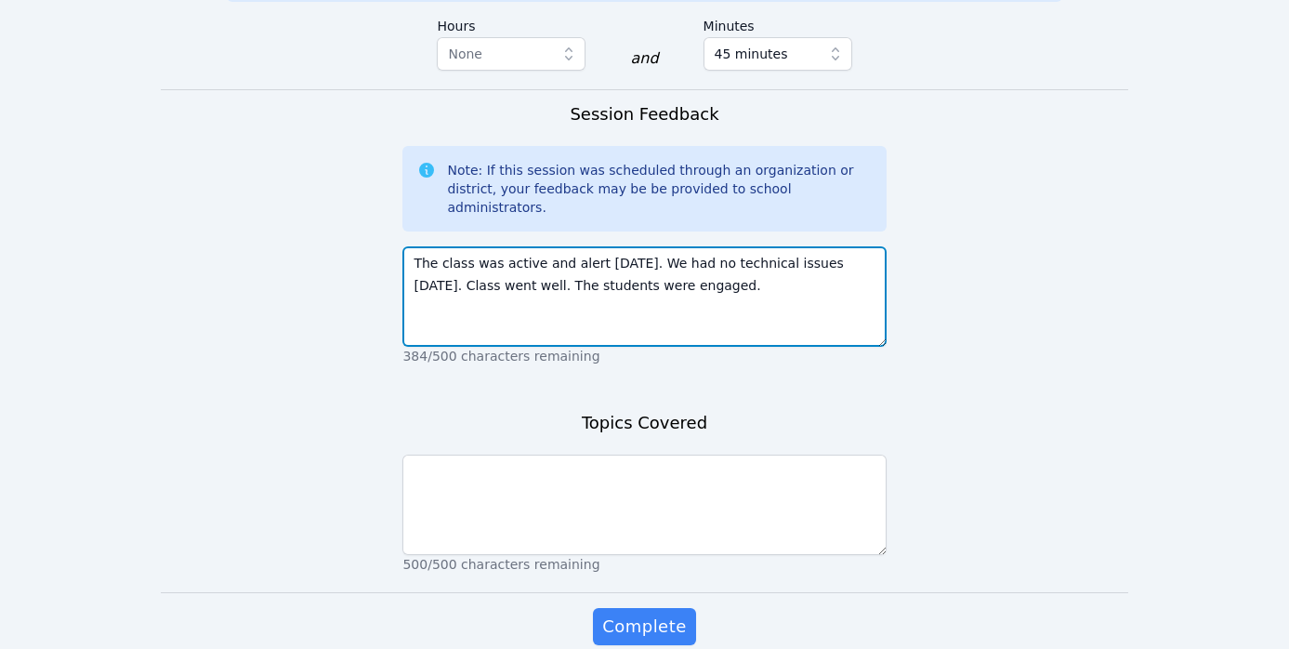
type textarea "The class was active and alert [DATE]. We had no technical issues [DATE]. Class…"
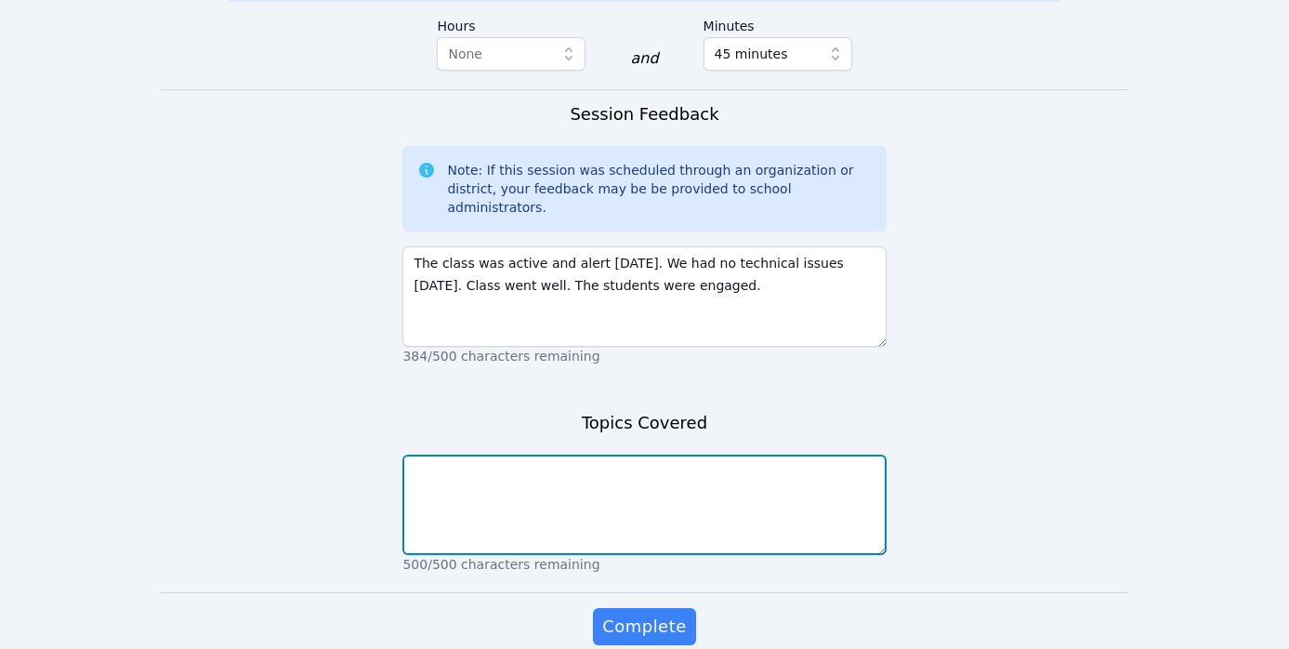
click at [850, 455] on textarea at bounding box center [643, 505] width 483 height 100
click at [418, 455] on textarea "Story breakdown into" at bounding box center [643, 505] width 483 height 100
click at [767, 455] on textarea "We practiced the exercise of story breakdown into" at bounding box center [643, 505] width 483 height 100
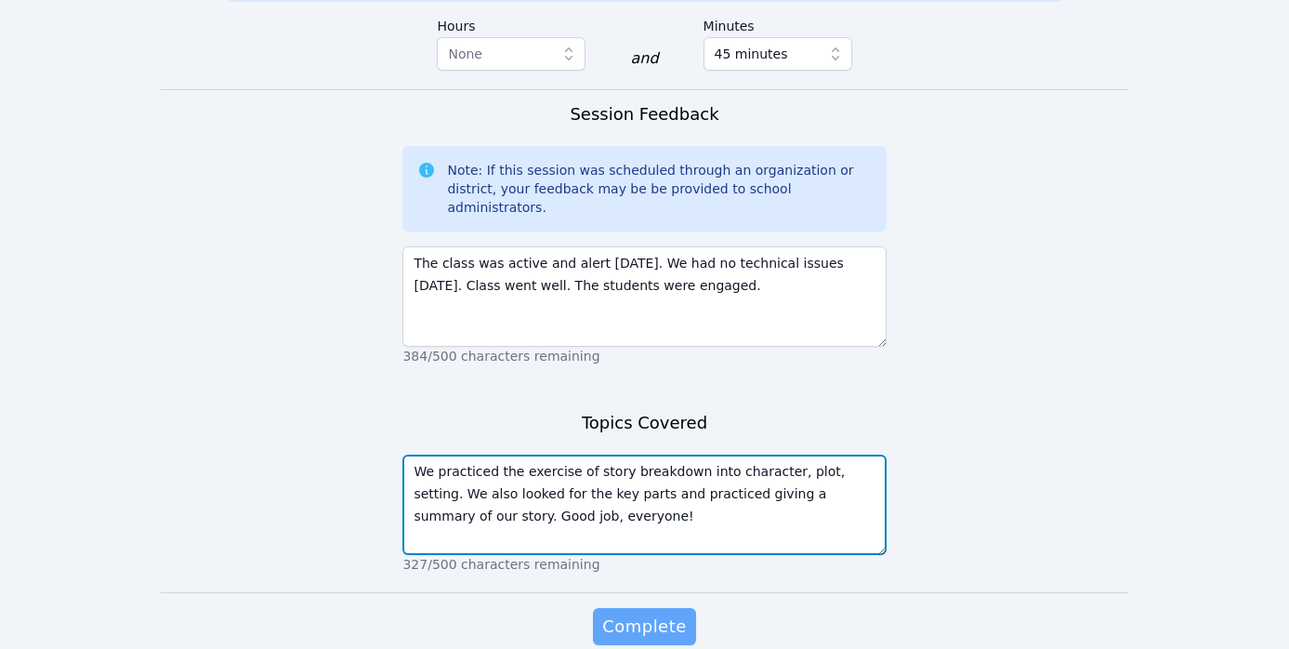
type textarea "We practiced the exercise of story breakdown into character, plot, setting. We …"
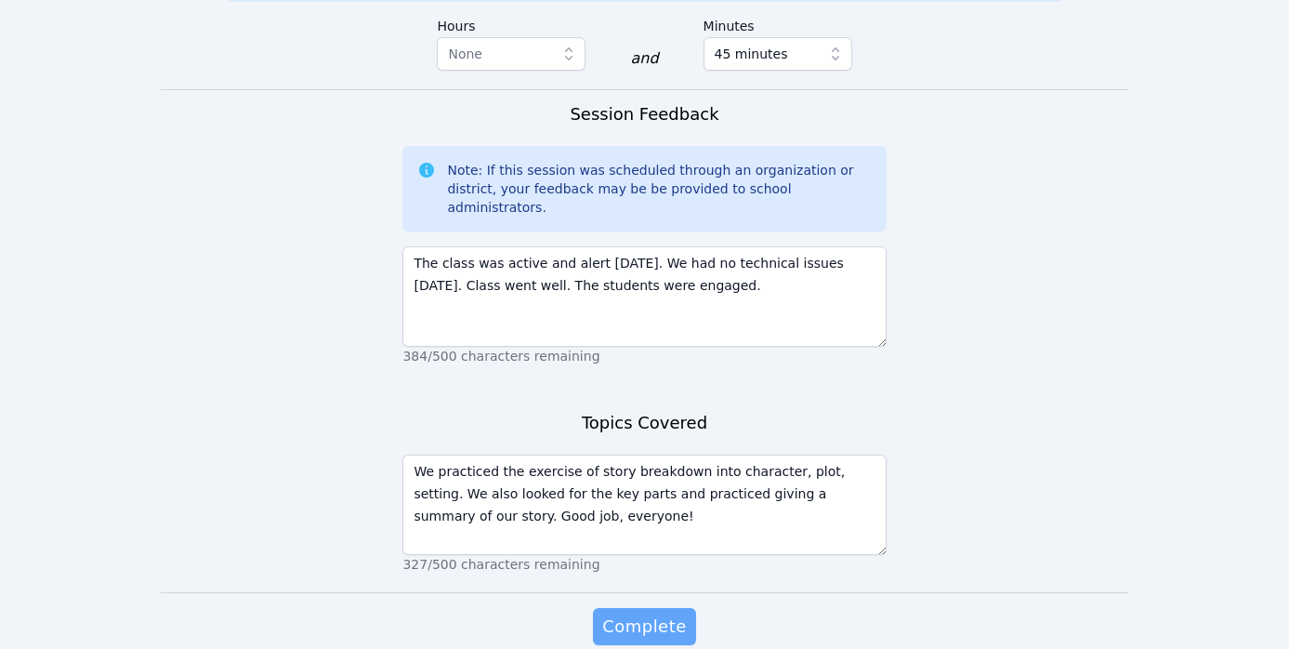
click at [671, 614] on span "Complete" at bounding box center [644, 627] width 84 height 26
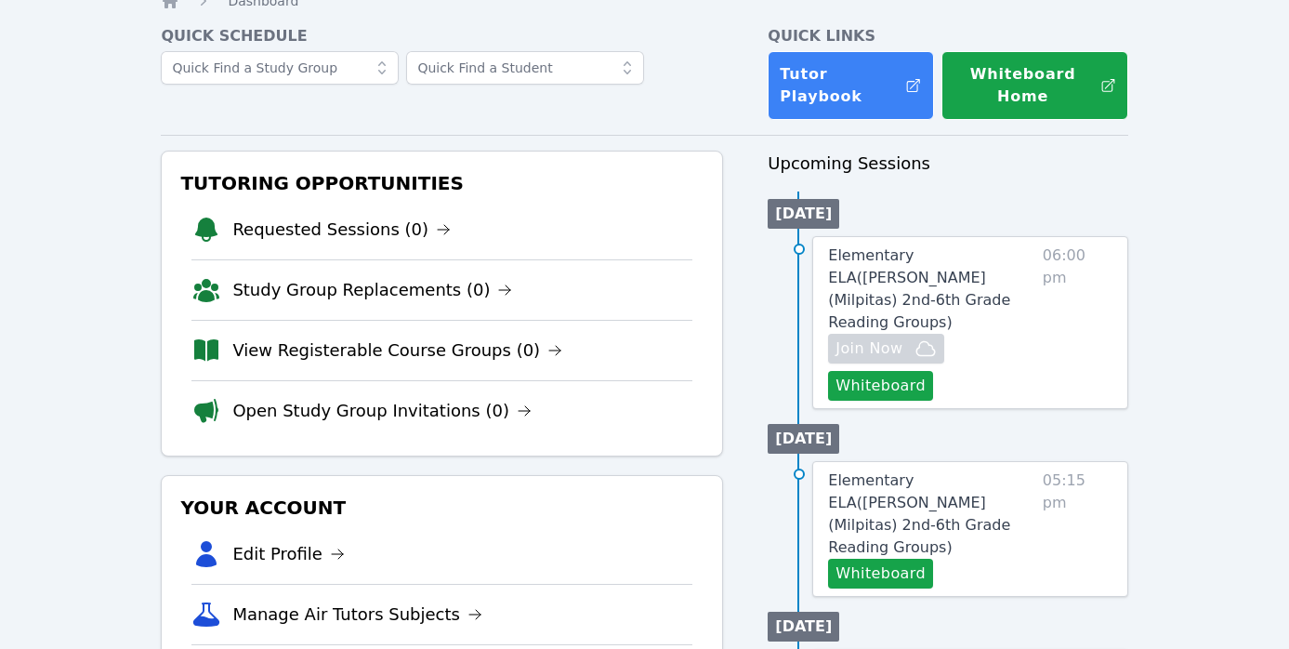
scroll to position [59, 0]
